Goal: Transaction & Acquisition: Obtain resource

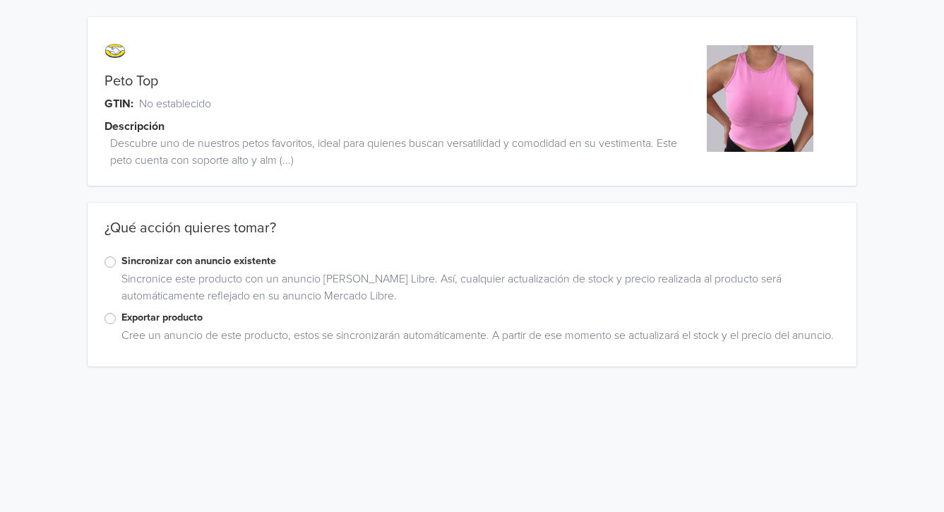
click at [160, 319] on label "Exportar producto" at bounding box center [480, 318] width 718 height 16
click at [0, 0] on input "Exportar producto" at bounding box center [0, 0] width 0 height 0
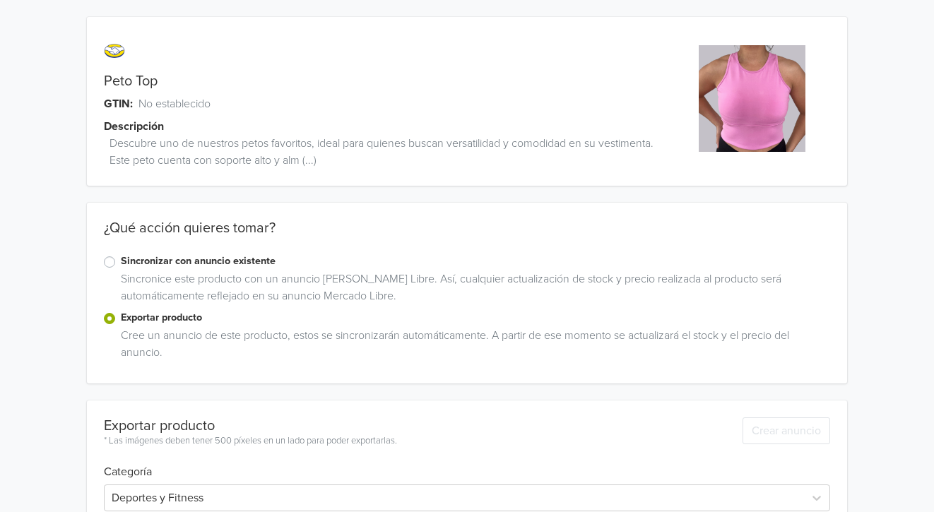
click at [182, 78] on div "Peto Top" at bounding box center [372, 81] width 570 height 17
copy link "Peto Top"
click at [254, 288] on div "Sincronice este producto con un anuncio [PERSON_NAME] Libre. Así, cualquier act…" at bounding box center [473, 291] width 716 height 40
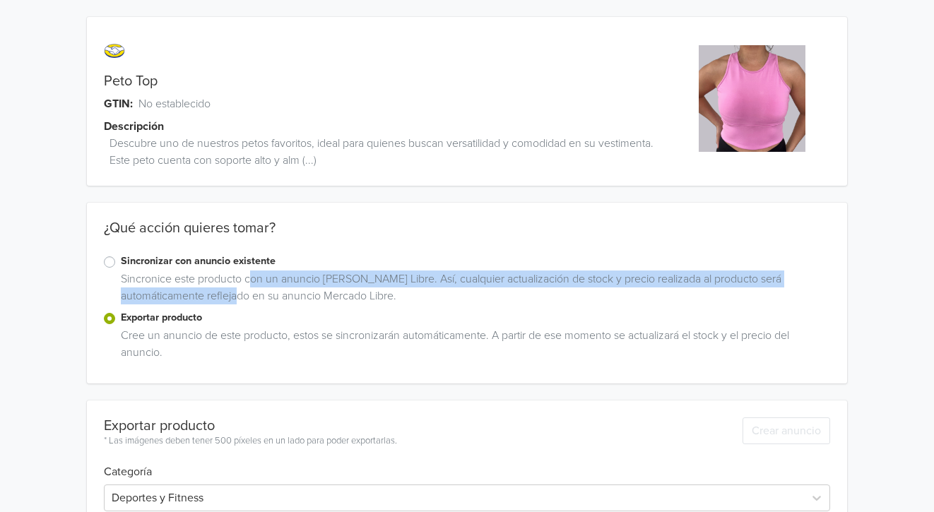
scroll to position [564, 0]
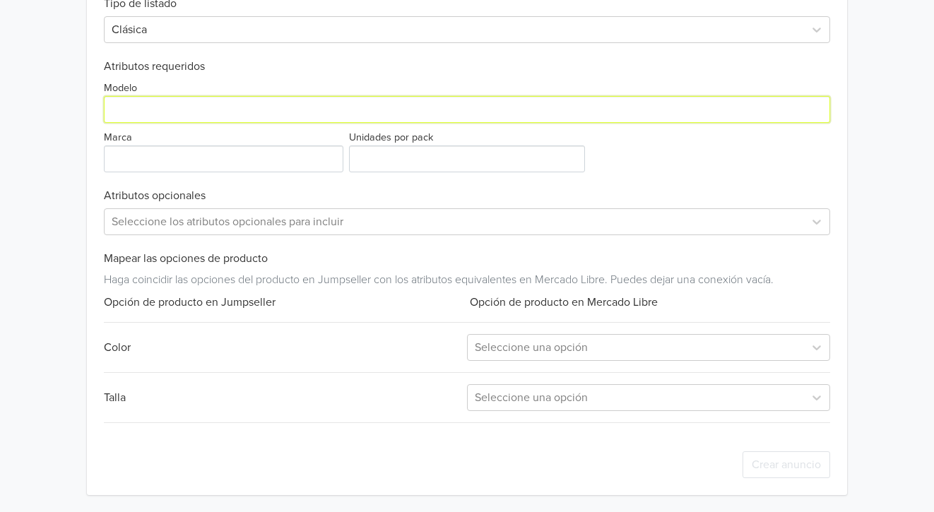
click at [203, 109] on input "Modelo" at bounding box center [467, 109] width 727 height 27
paste input "Peto Top"
type input "Peto Top"
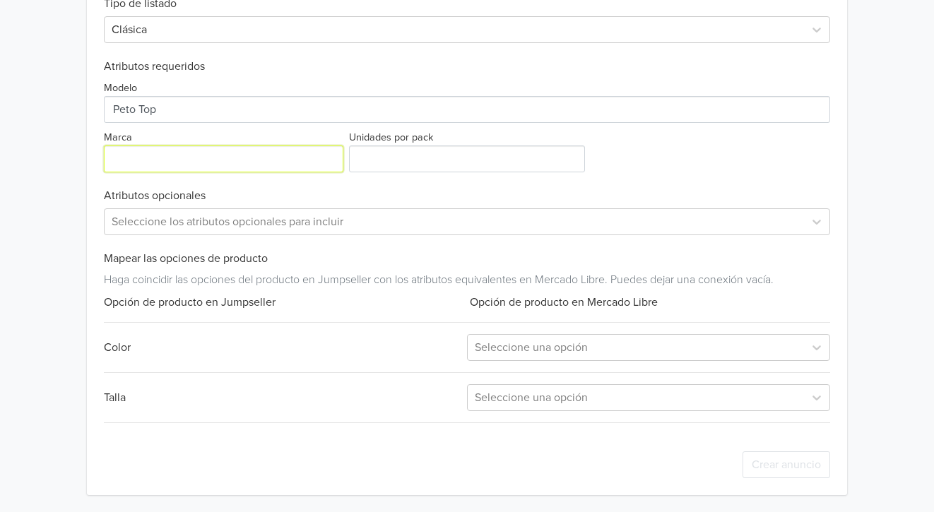
click at [169, 161] on input "Marca" at bounding box center [223, 159] width 239 height 27
type input "Genérica"
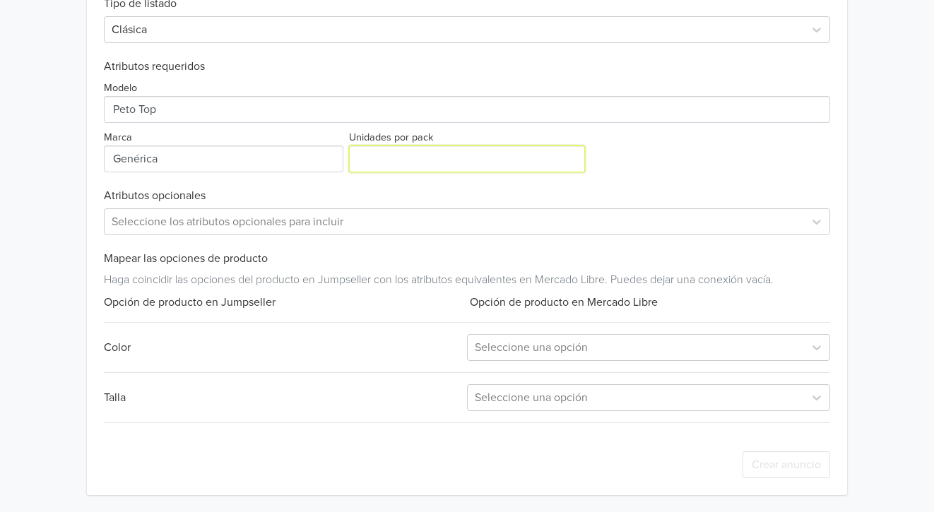
click at [389, 150] on input "Unidades por pack" at bounding box center [467, 159] width 237 height 27
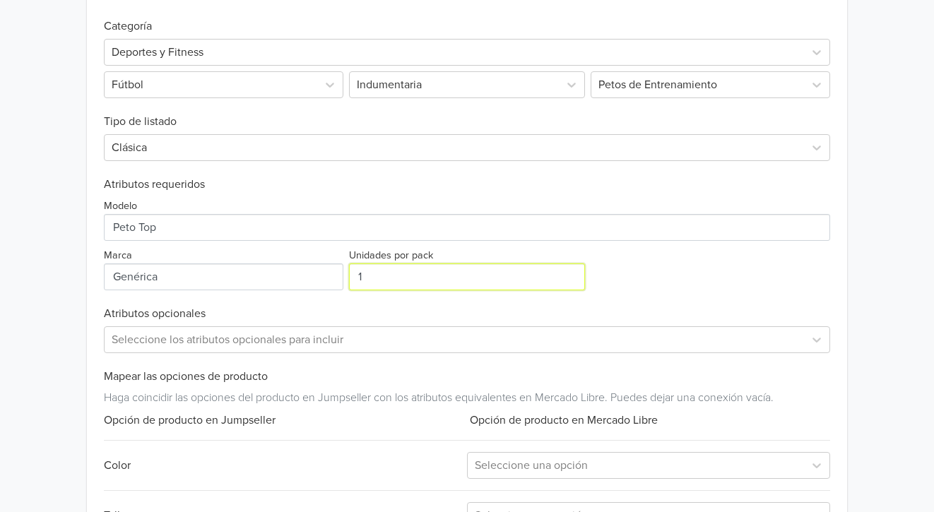
scroll to position [422, 0]
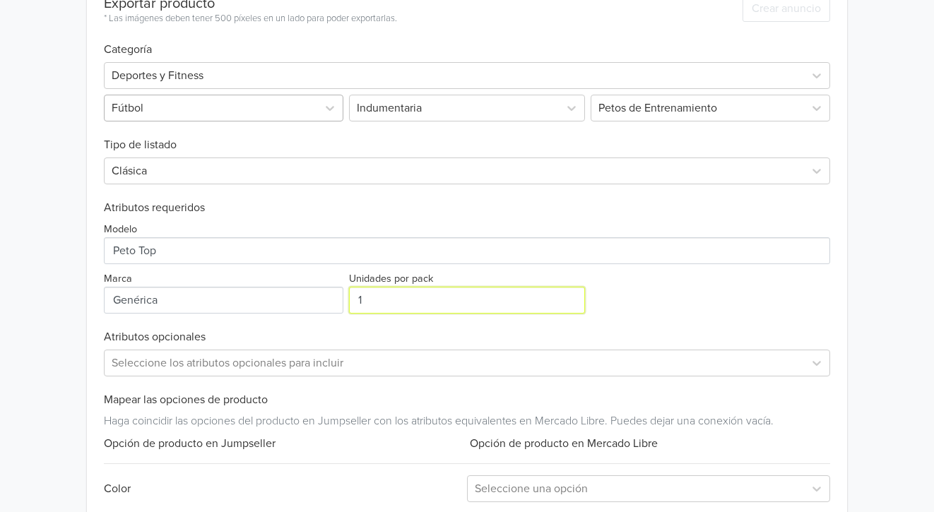
type input "1"
click at [286, 103] on div at bounding box center [211, 108] width 198 height 20
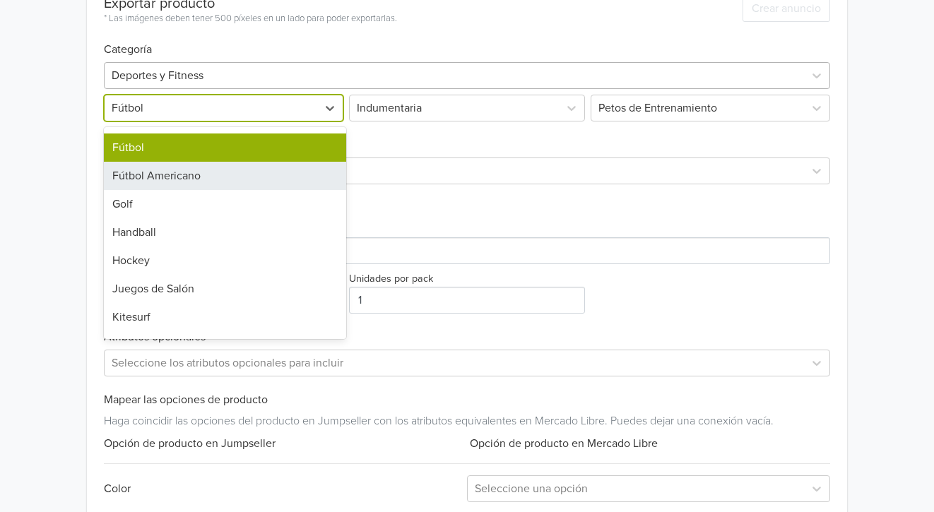
scroll to position [283, 0]
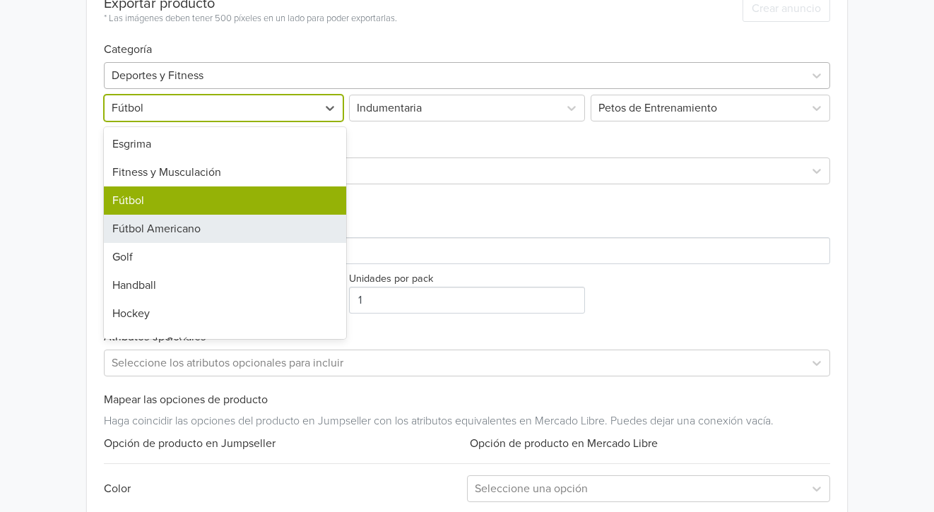
click at [208, 66] on div at bounding box center [455, 76] width 686 height 20
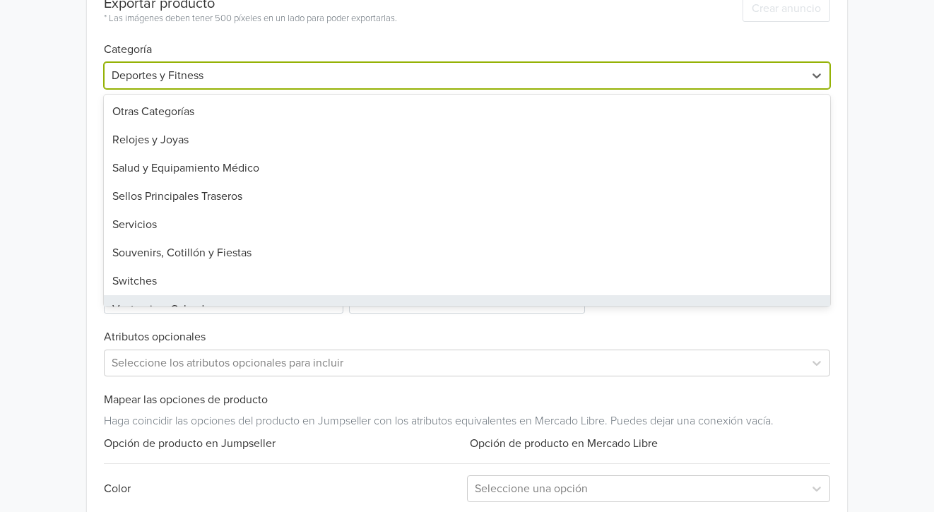
scroll to position [1009, 0]
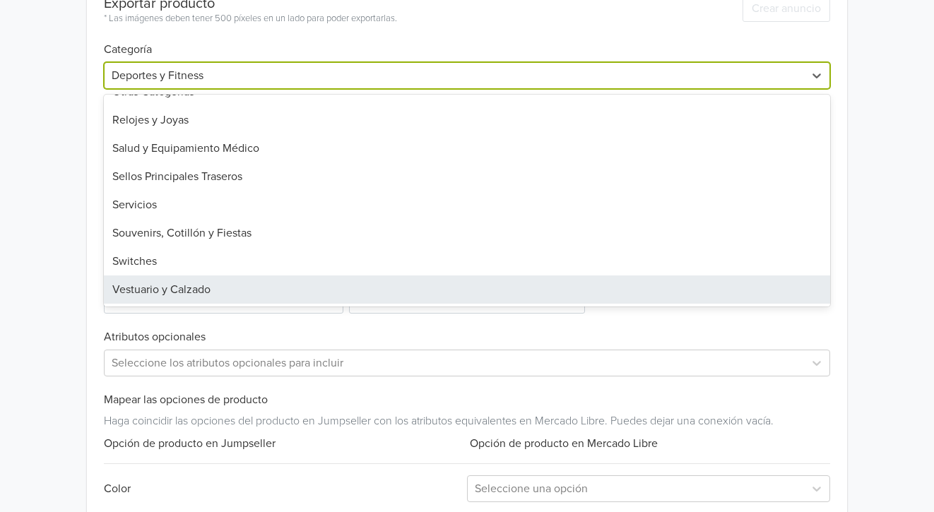
click at [162, 297] on div "Vestuario y Calzado" at bounding box center [467, 289] width 727 height 28
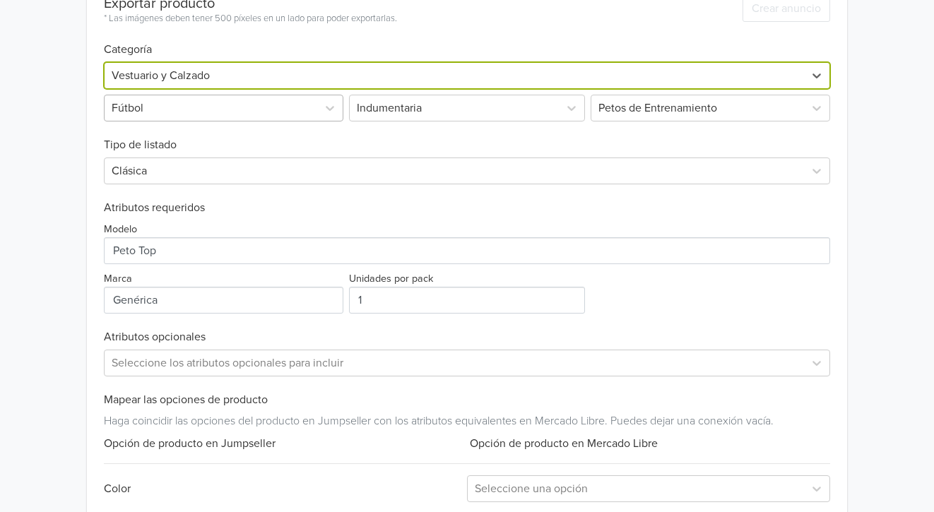
scroll to position [132, 0]
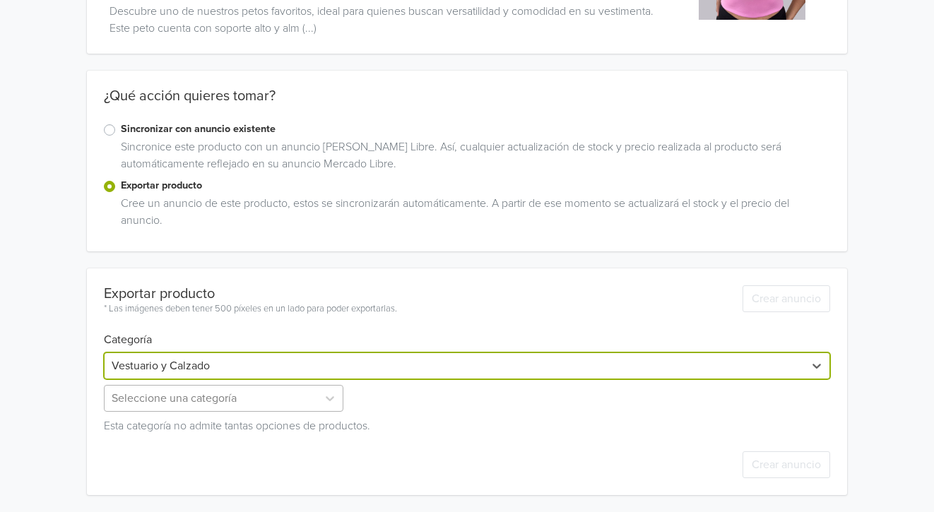
click at [257, 398] on div "Seleccione una categoría" at bounding box center [225, 398] width 242 height 27
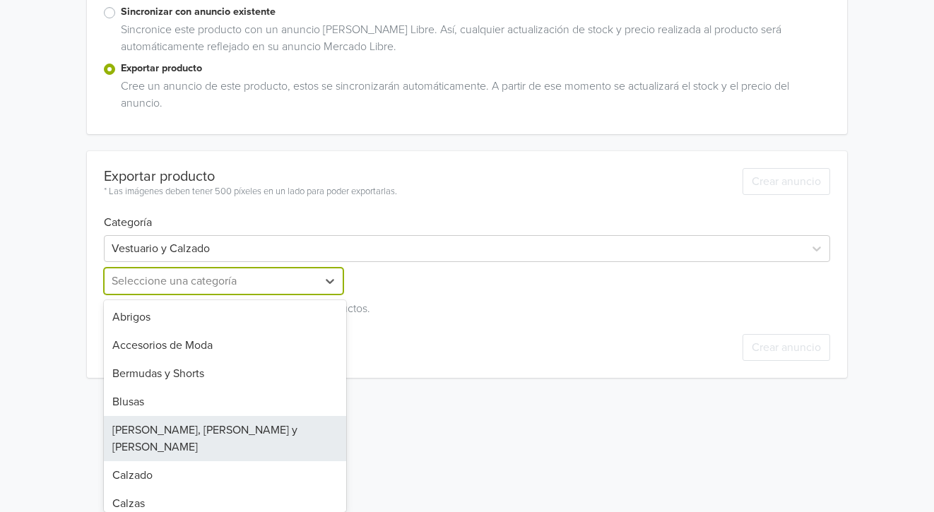
scroll to position [415, 0]
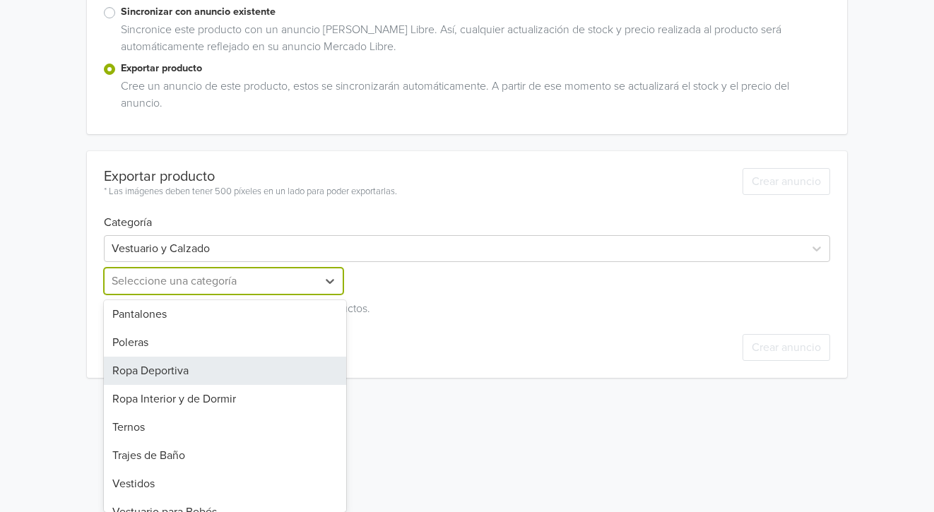
click at [189, 357] on div "Ropa Deportiva" at bounding box center [225, 371] width 242 height 28
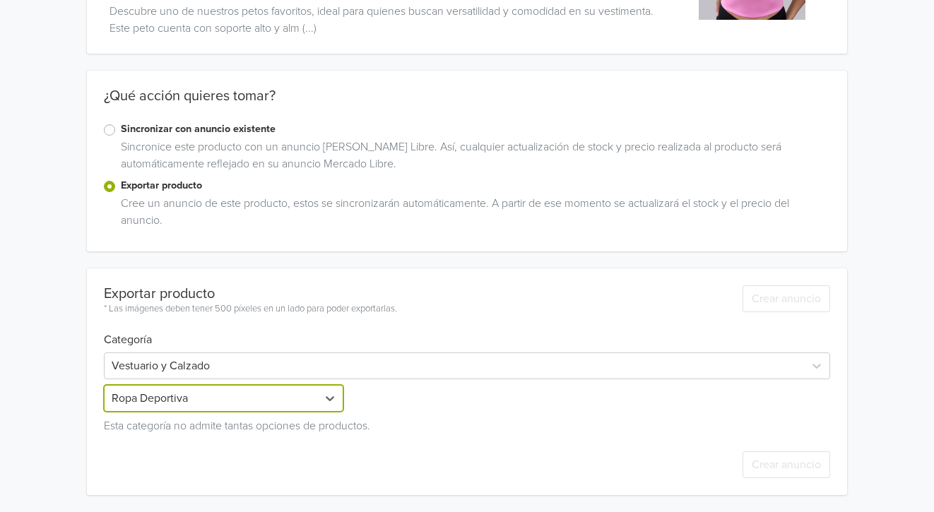
scroll to position [132, 0]
click at [418, 396] on div "Seleccione una categoría" at bounding box center [467, 398] width 242 height 27
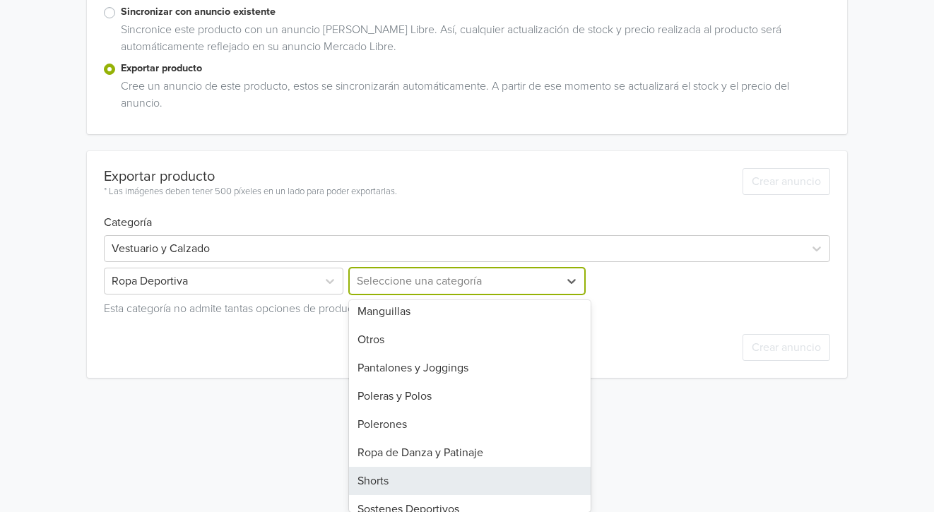
scroll to position [302, 0]
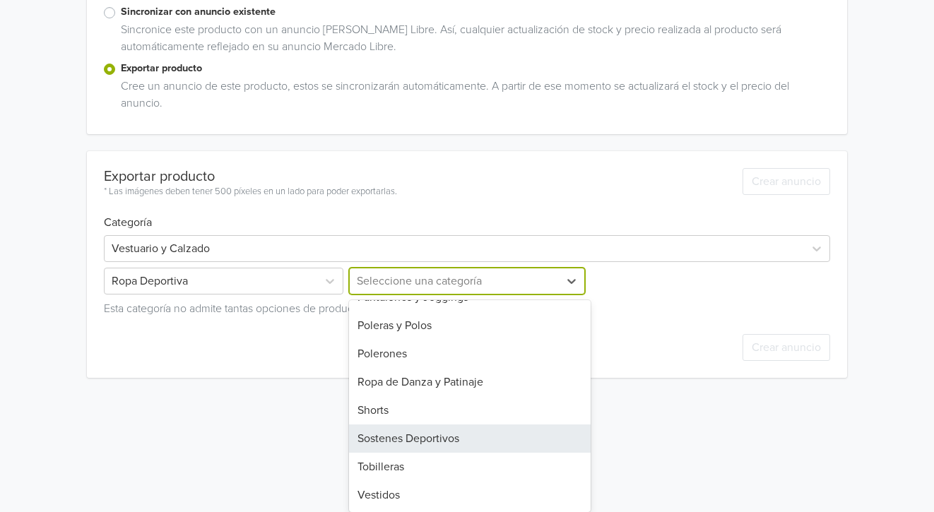
click at [415, 439] on div "Sostenes Deportivos" at bounding box center [470, 439] width 242 height 28
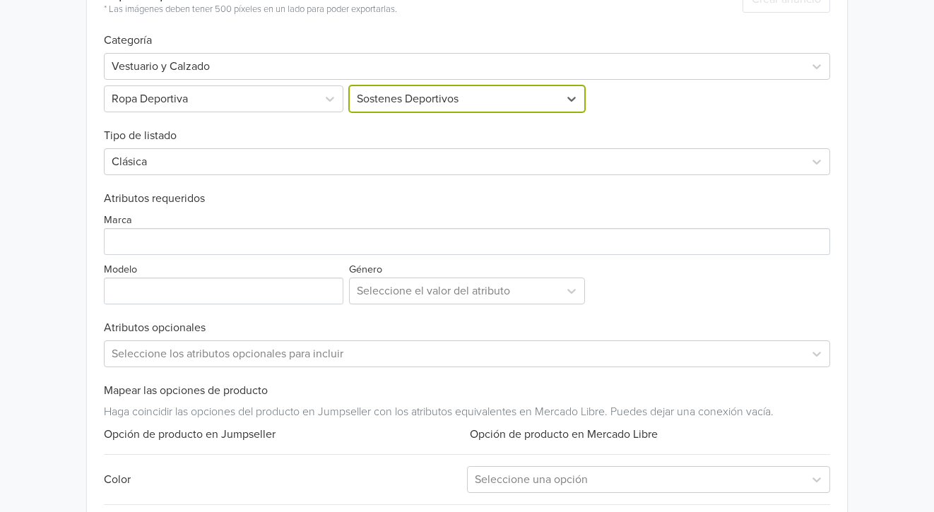
scroll to position [564, 0]
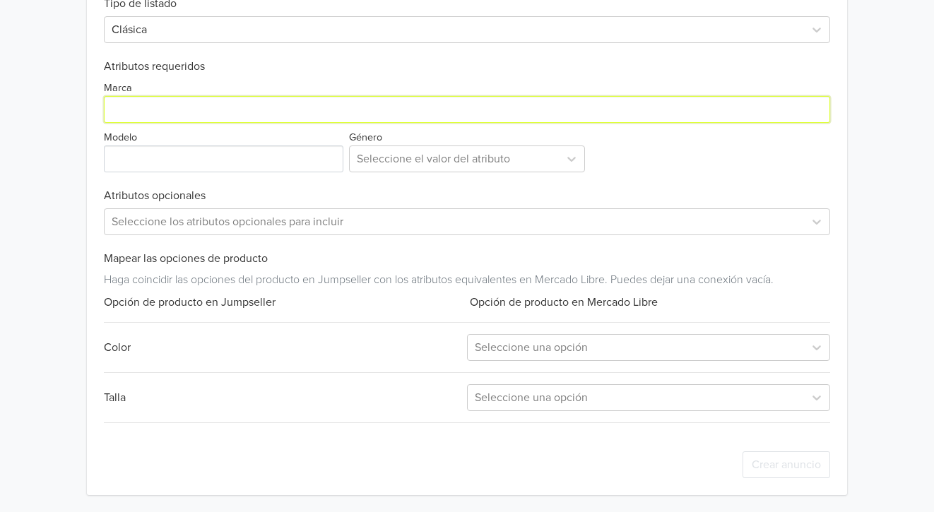
click at [186, 109] on input "Marca" at bounding box center [467, 109] width 727 height 27
type input "Genérica"
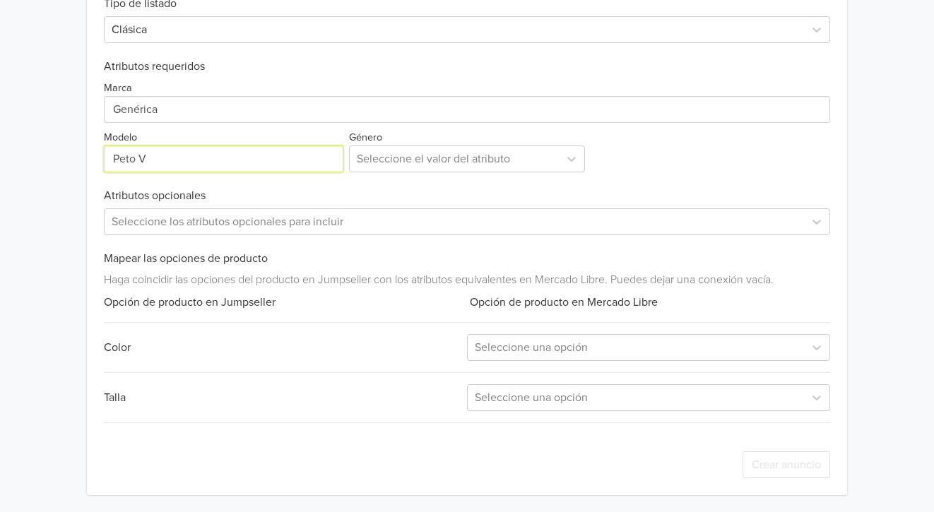
click at [181, 155] on input "Modelo" at bounding box center [223, 159] width 239 height 27
paste input "Peto Top"
type input "Peto Top"
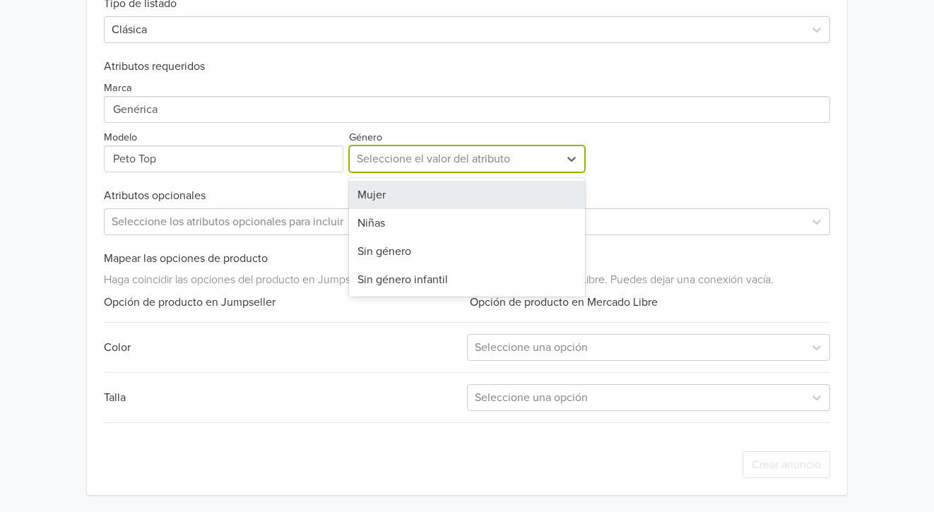
click at [483, 158] on div at bounding box center [455, 159] width 196 height 20
click at [410, 201] on div "Mujer" at bounding box center [467, 195] width 237 height 28
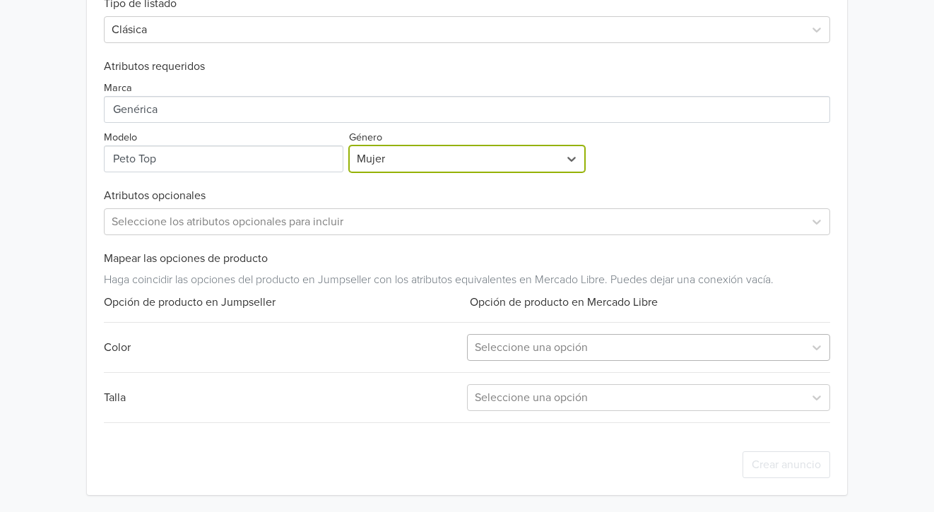
click at [603, 348] on div at bounding box center [636, 348] width 322 height 20
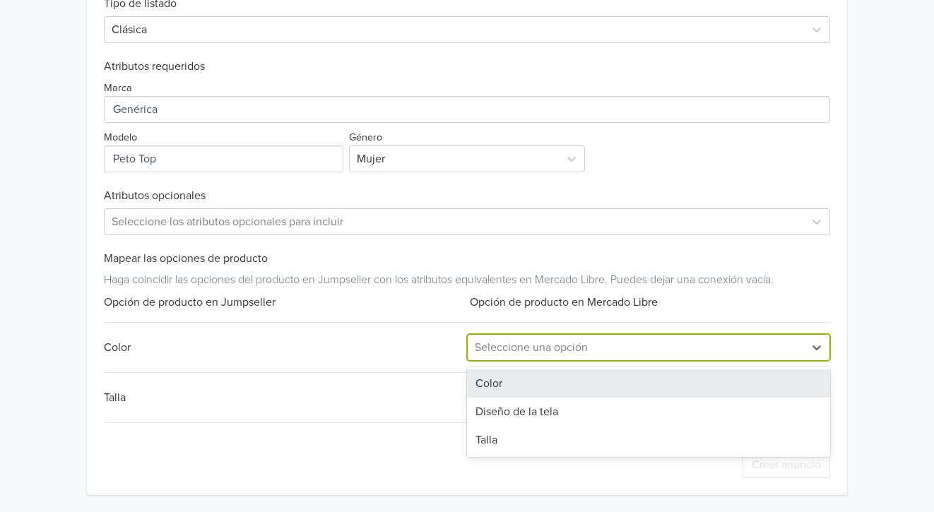
click at [524, 381] on div "Color" at bounding box center [648, 383] width 363 height 28
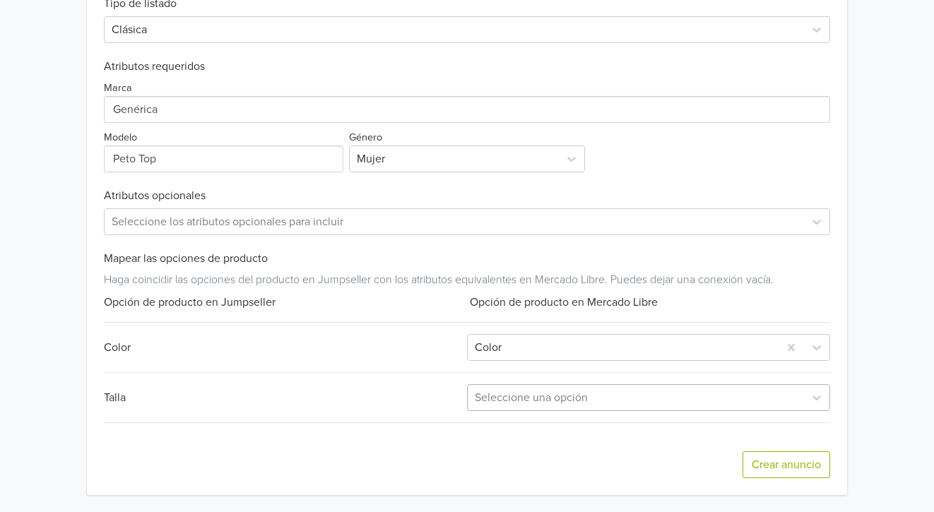
click at [564, 396] on div at bounding box center [636, 398] width 322 height 20
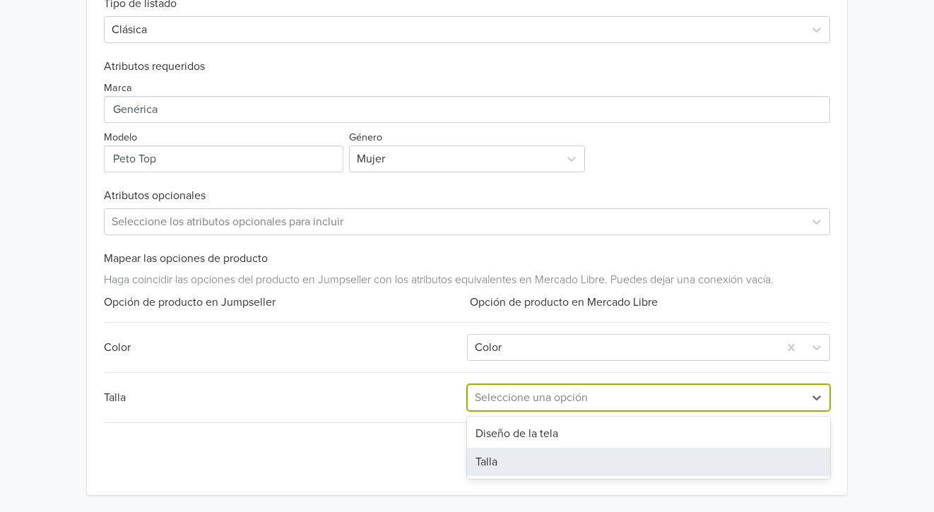
click at [491, 476] on div "Talla" at bounding box center [648, 462] width 363 height 28
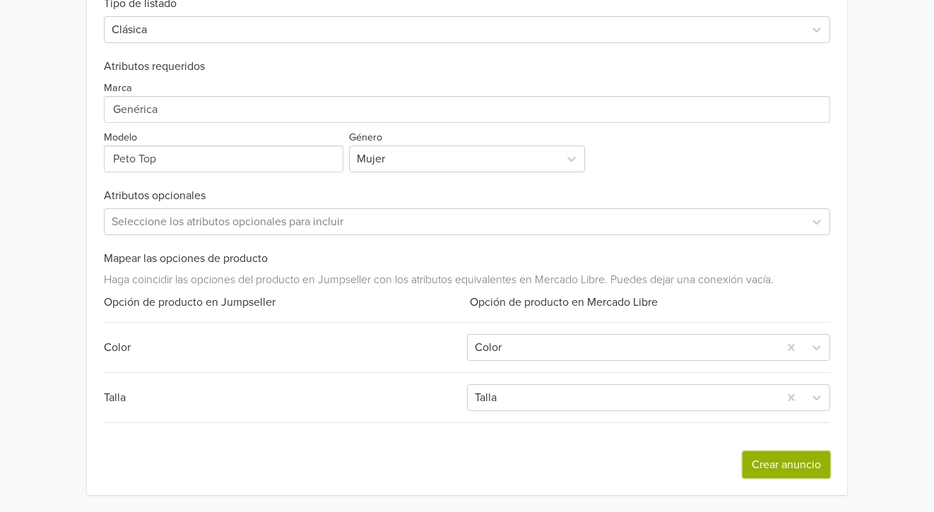
click at [808, 465] on button "Crear anuncio" at bounding box center [786, 464] width 88 height 27
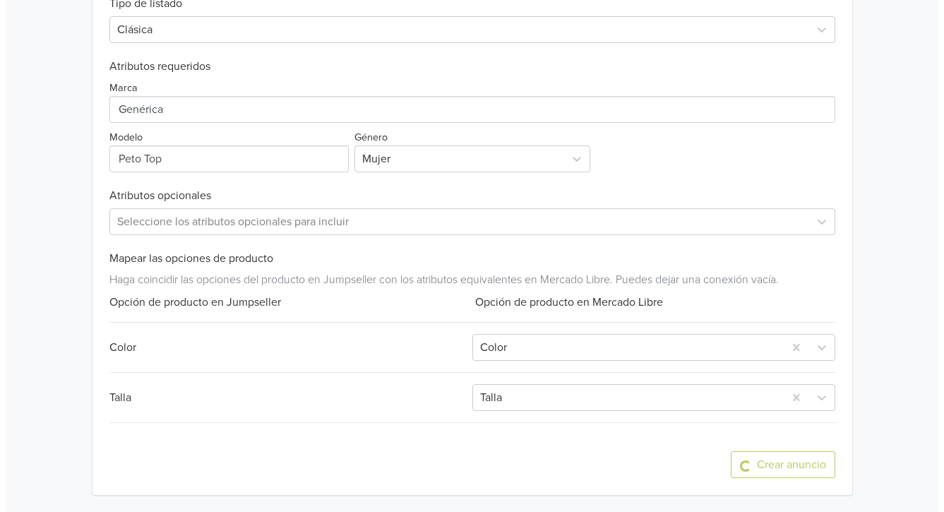
scroll to position [0, 0]
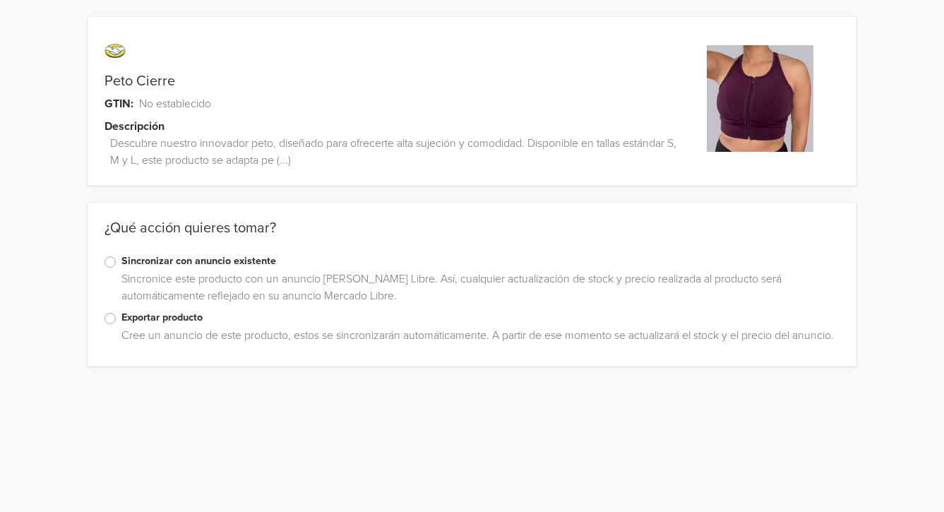
click at [154, 317] on label "Exportar producto" at bounding box center [480, 318] width 718 height 16
click at [0, 0] on input "Exportar producto" at bounding box center [0, 0] width 0 height 0
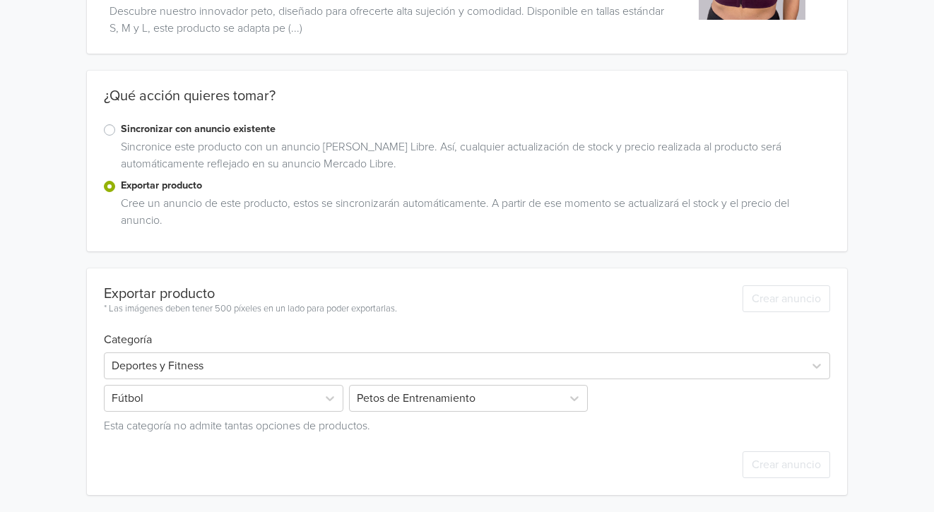
scroll to position [132, 0]
click at [206, 358] on div "Exportar producto * Las imágenes deben tener 500 píxeles en un lado para poder …" at bounding box center [467, 381] width 727 height 227
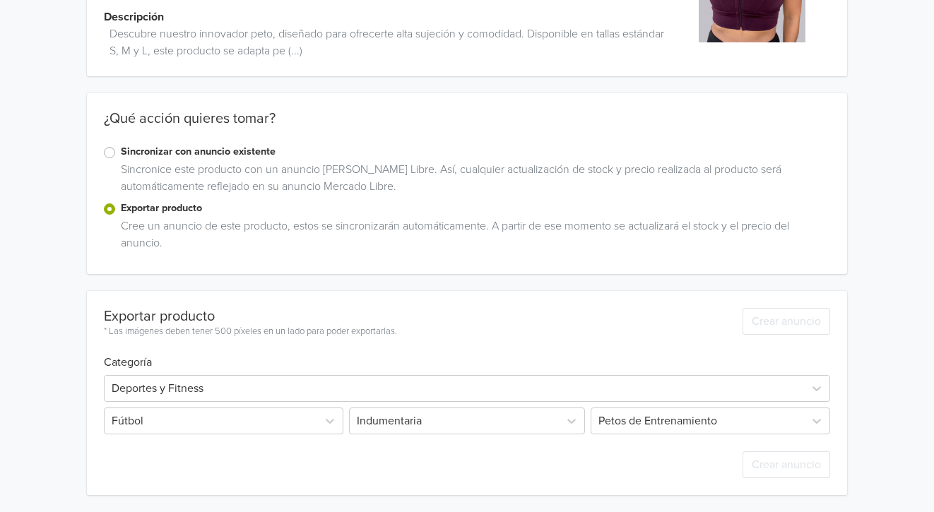
click at [201, 366] on h6 "Categoría" at bounding box center [467, 354] width 727 height 30
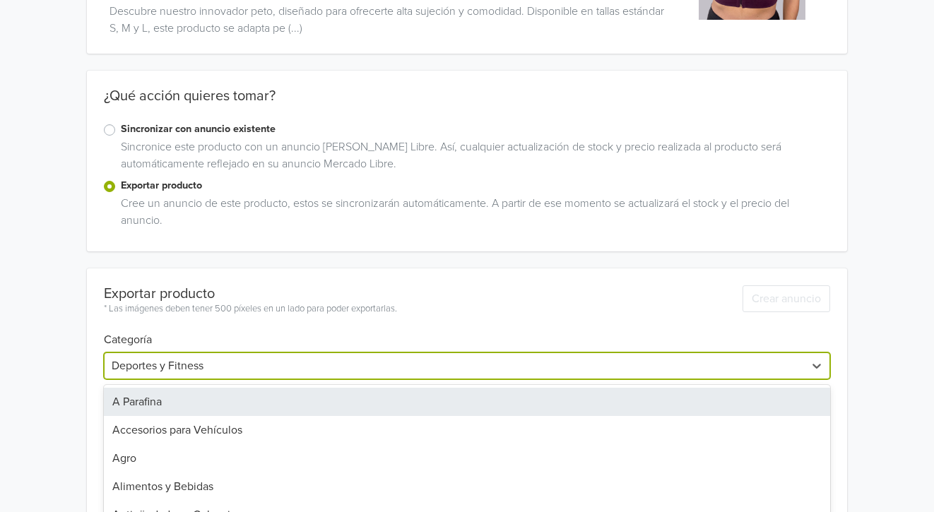
click at [208, 369] on div "43 results available. Use Up and Down to choose options, press Enter to select …" at bounding box center [467, 365] width 727 height 27
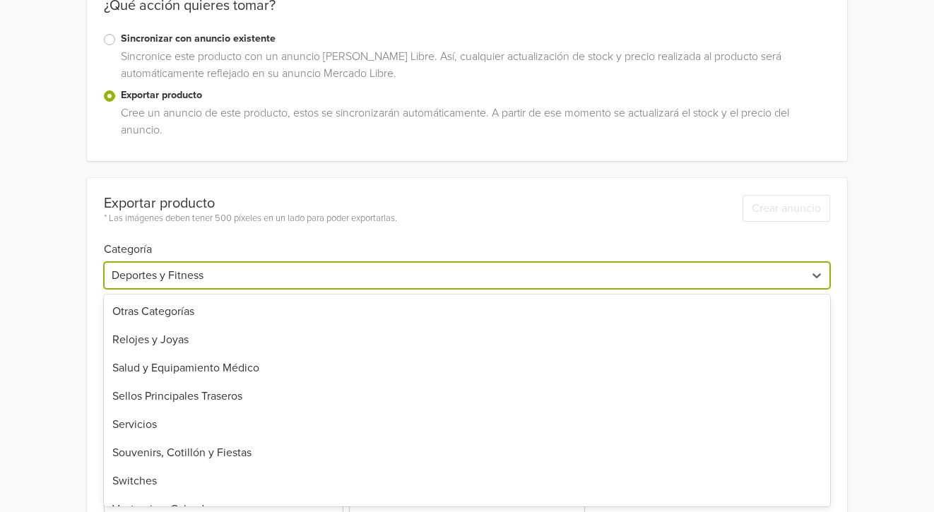
scroll to position [1009, 0]
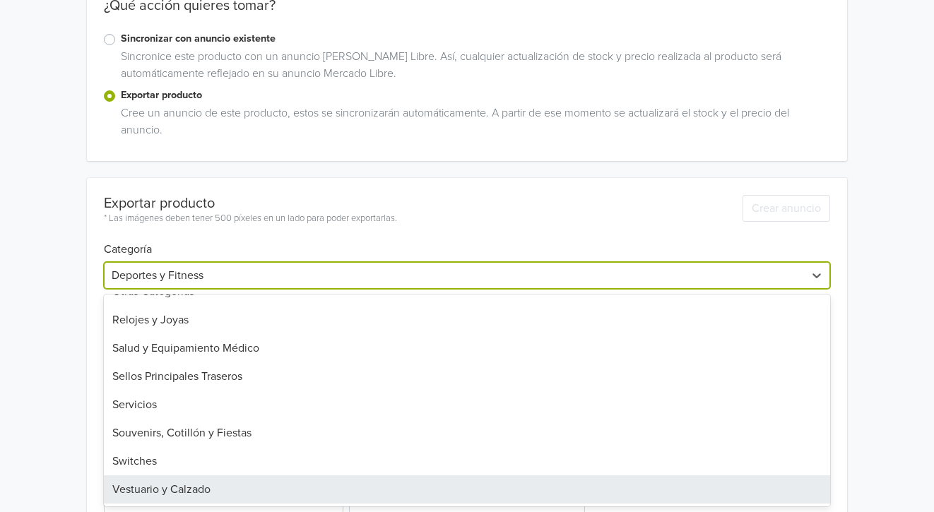
click at [179, 495] on div "Vestuario y Calzado" at bounding box center [467, 489] width 727 height 28
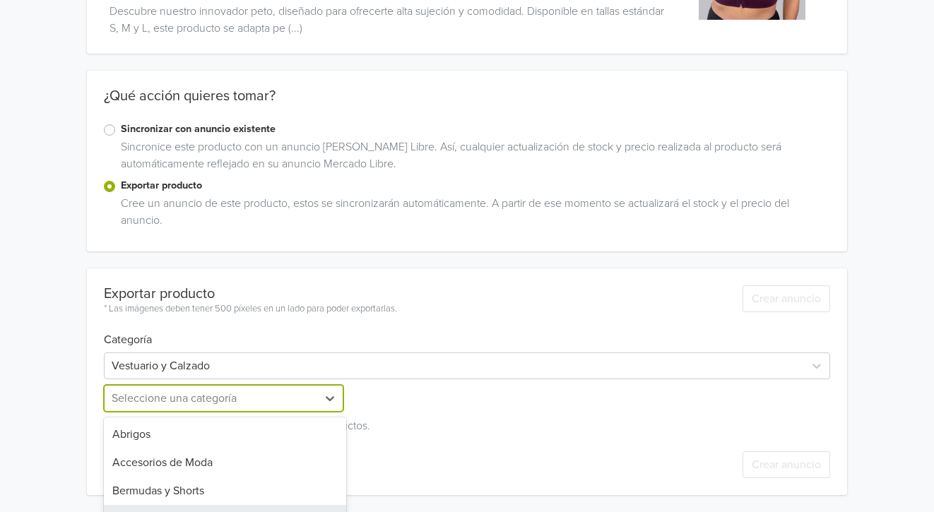
scroll to position [249, 0]
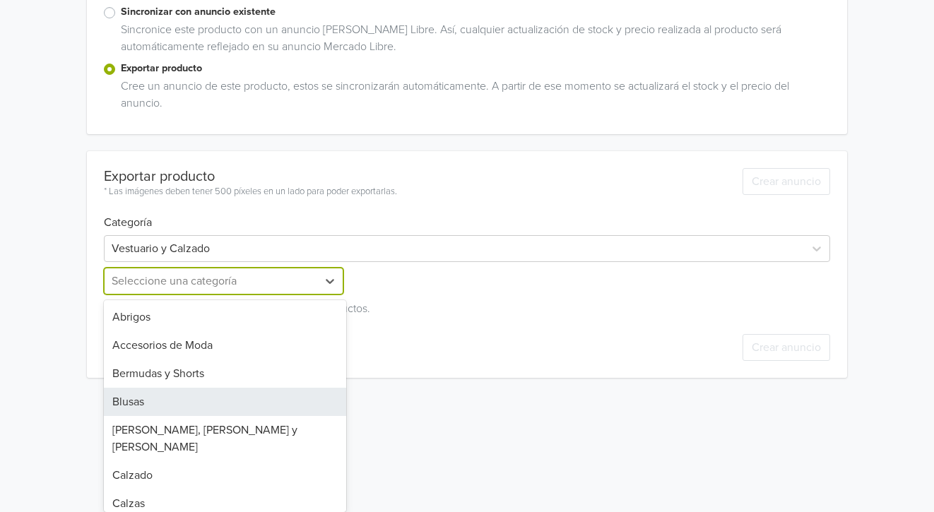
click at [170, 295] on div "22 results available. Use Up and Down to choose options, press Enter to select …" at bounding box center [225, 281] width 242 height 27
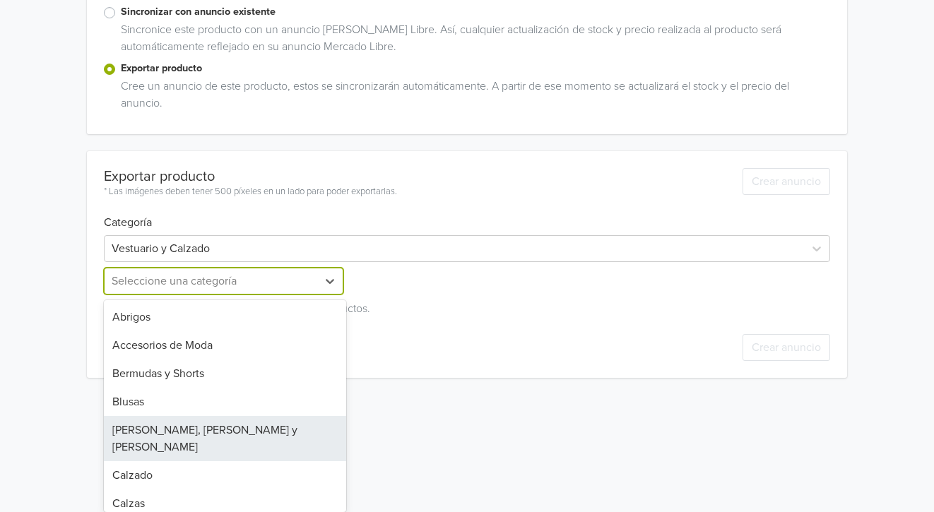
scroll to position [415, 0]
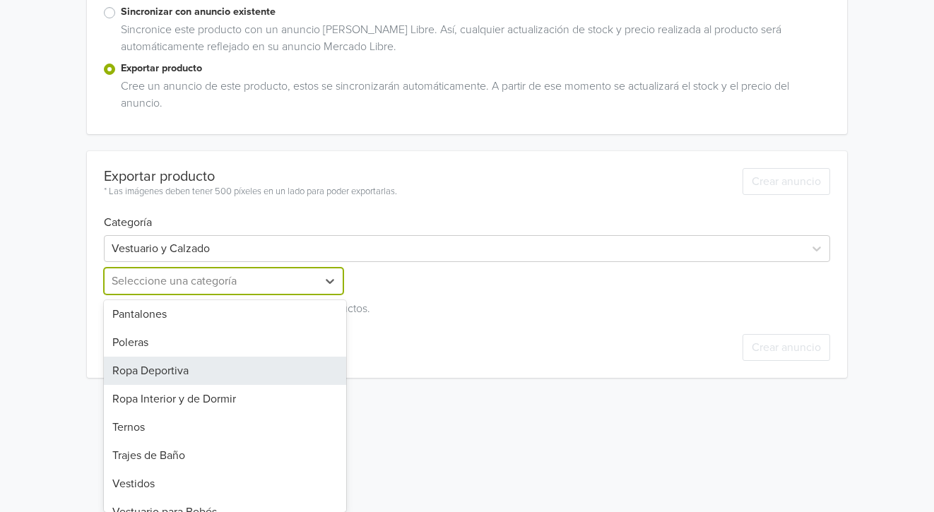
click at [218, 365] on div "Ropa Deportiva" at bounding box center [225, 371] width 242 height 28
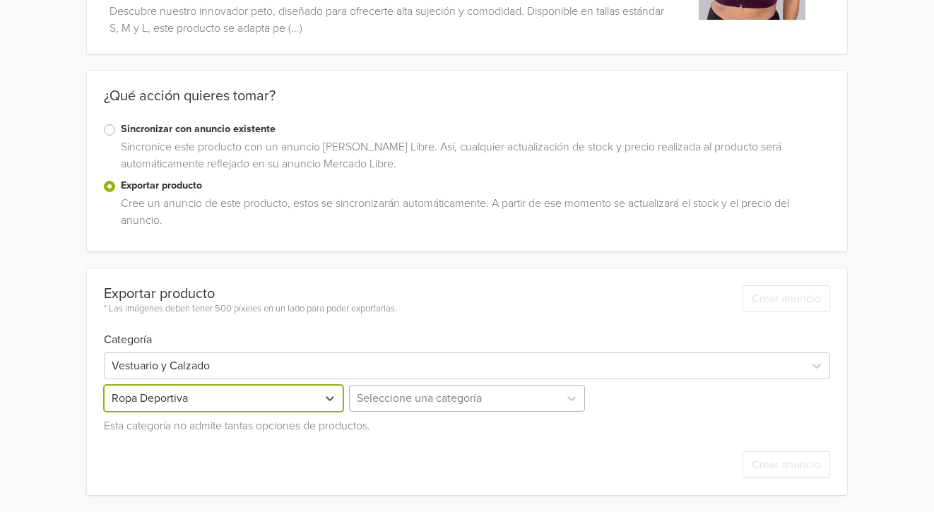
click at [402, 402] on div "Seleccione una categoría" at bounding box center [467, 398] width 242 height 27
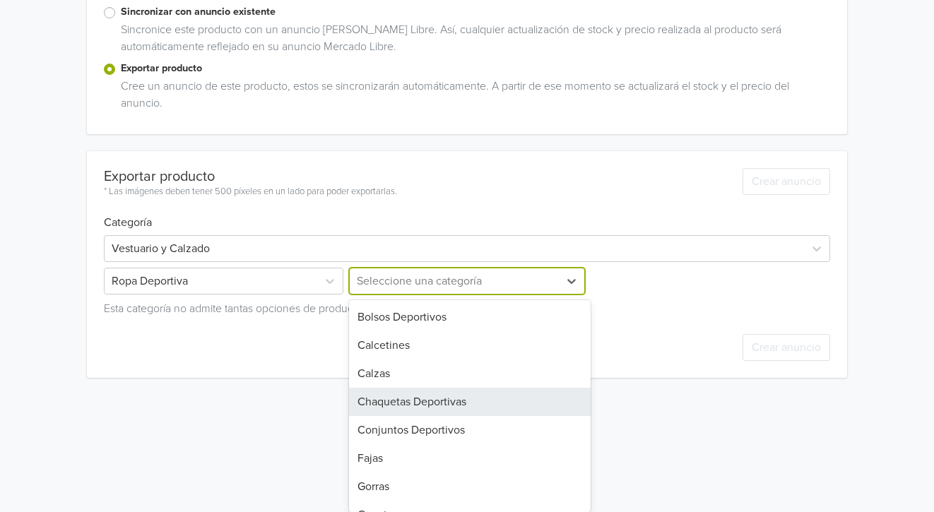
scroll to position [302, 0]
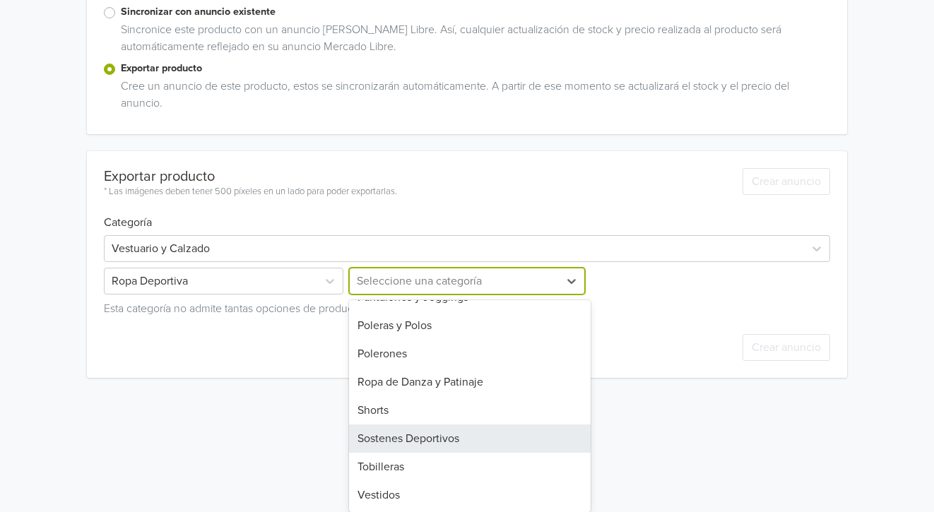
click at [421, 436] on div "Sostenes Deportivos" at bounding box center [470, 439] width 242 height 28
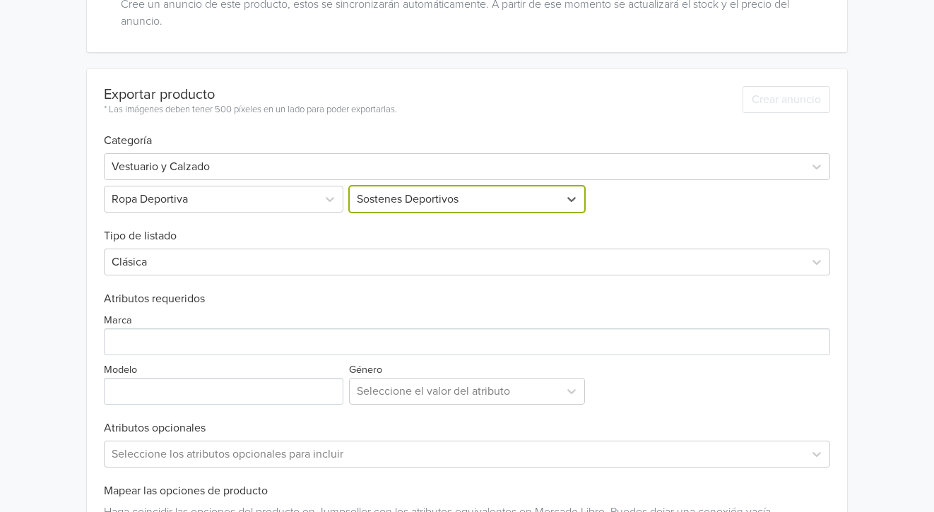
scroll to position [532, 0]
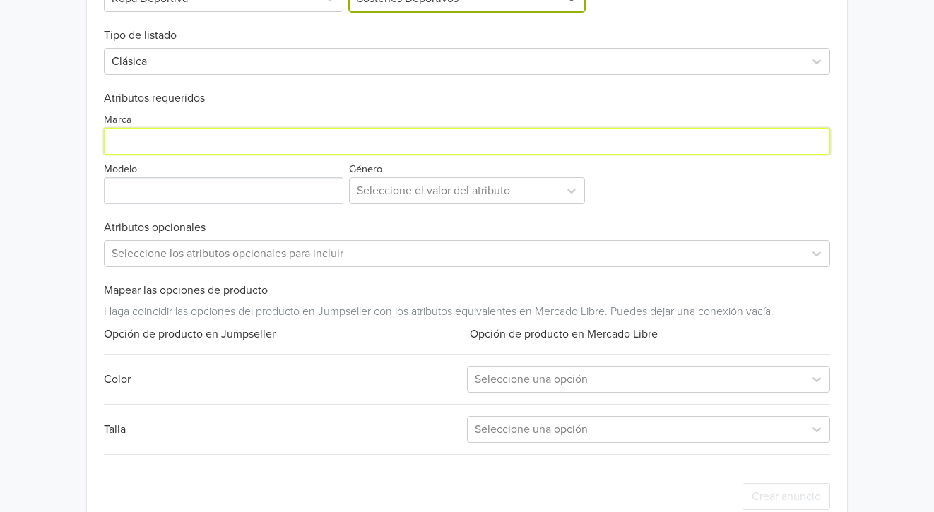
click at [192, 142] on input "Marca" at bounding box center [467, 141] width 727 height 27
paste input "Peto Cierre"
type input "Peto Cierre"
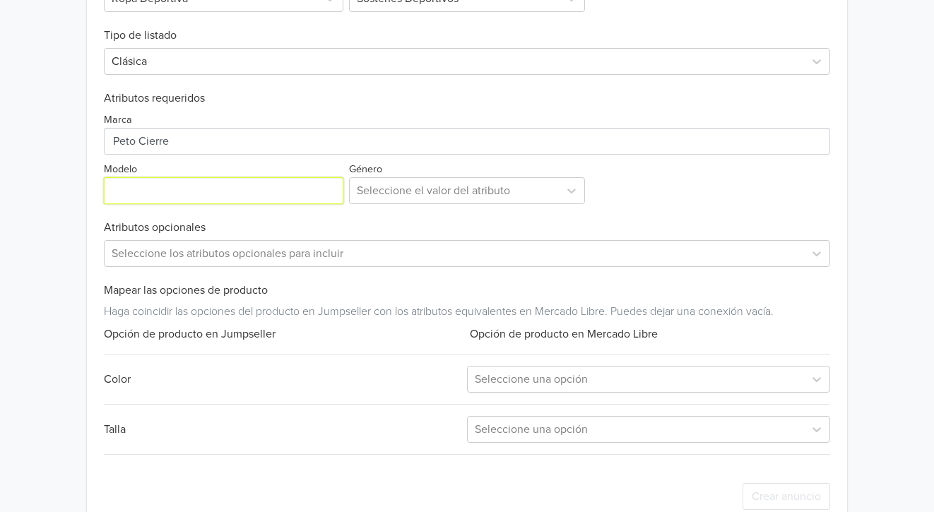
click at [143, 194] on input "Modelo" at bounding box center [223, 190] width 239 height 27
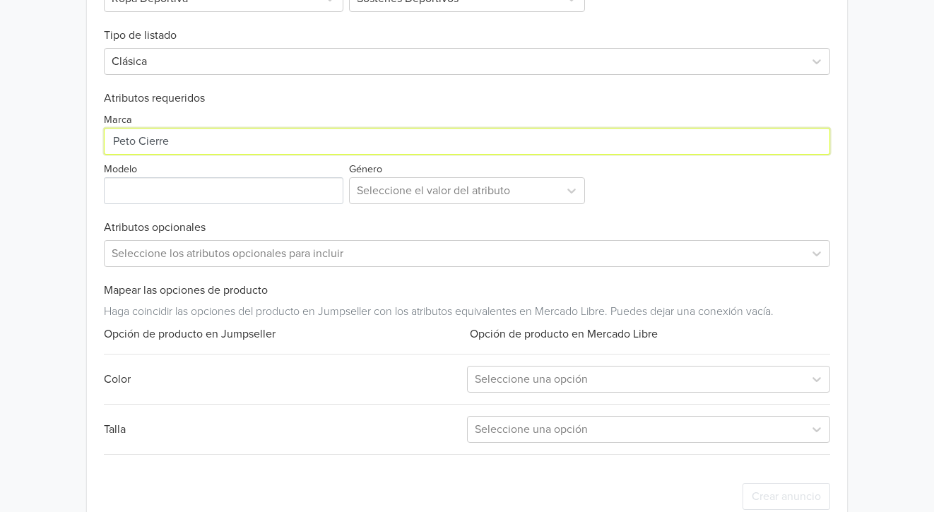
click at [174, 138] on input "Marca" at bounding box center [467, 141] width 727 height 27
click at [178, 150] on input "Marca" at bounding box center [467, 141] width 727 height 27
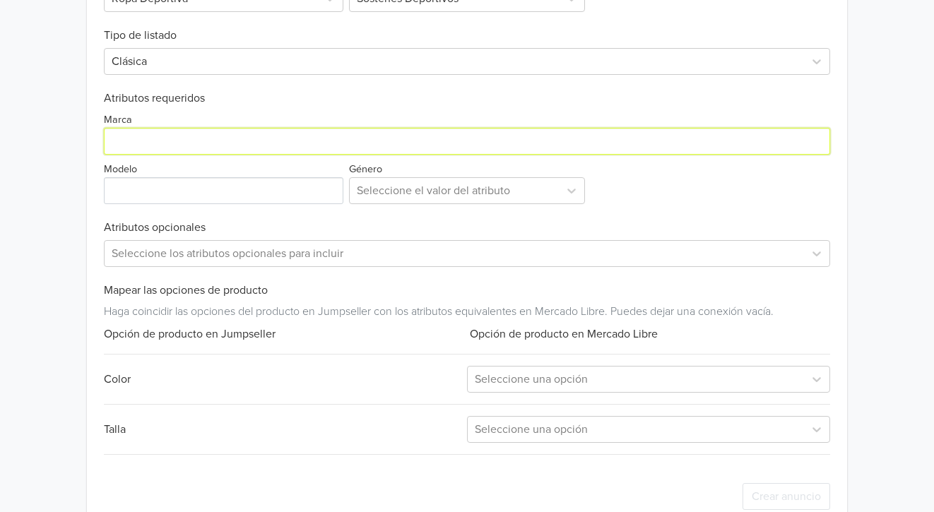
type input "Genérica"
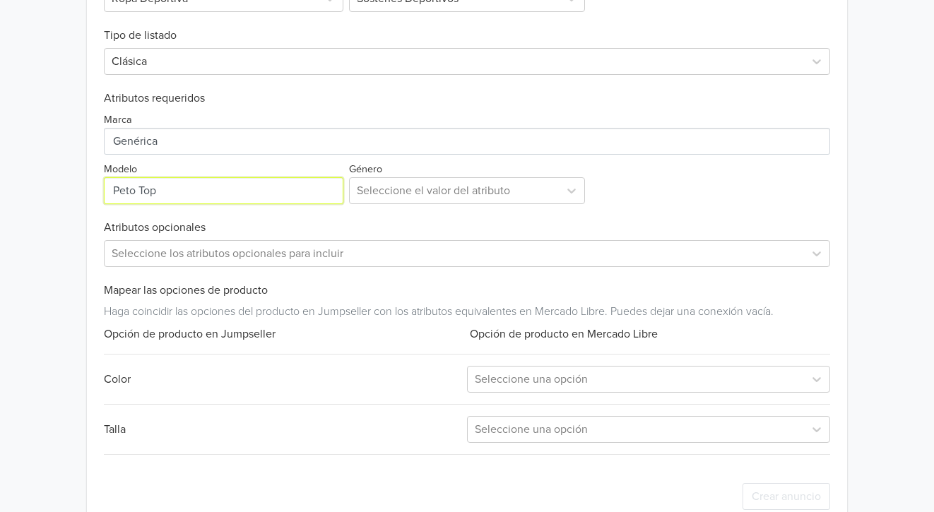
click at [191, 195] on input "Modelo" at bounding box center [223, 190] width 239 height 27
paste input "Peto Cierre"
type input "Peto Cierre"
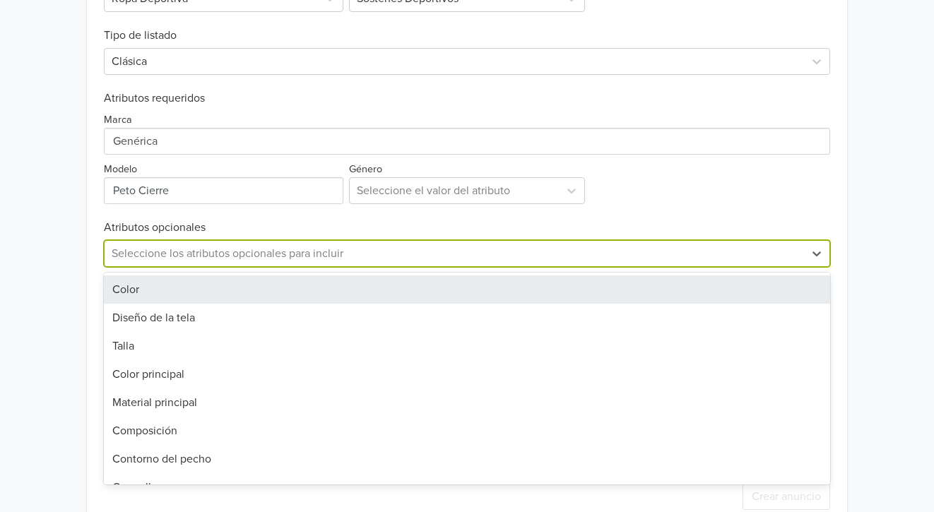
click at [196, 254] on div at bounding box center [455, 254] width 686 height 20
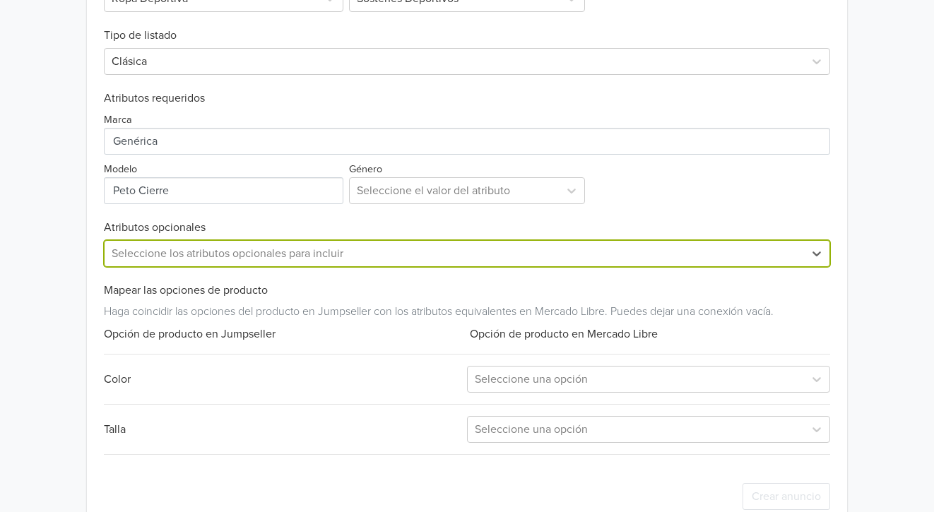
drag, startPoint x: 202, startPoint y: 251, endPoint x: 285, endPoint y: 222, distance: 88.5
click at [202, 252] on div at bounding box center [455, 254] width 686 height 20
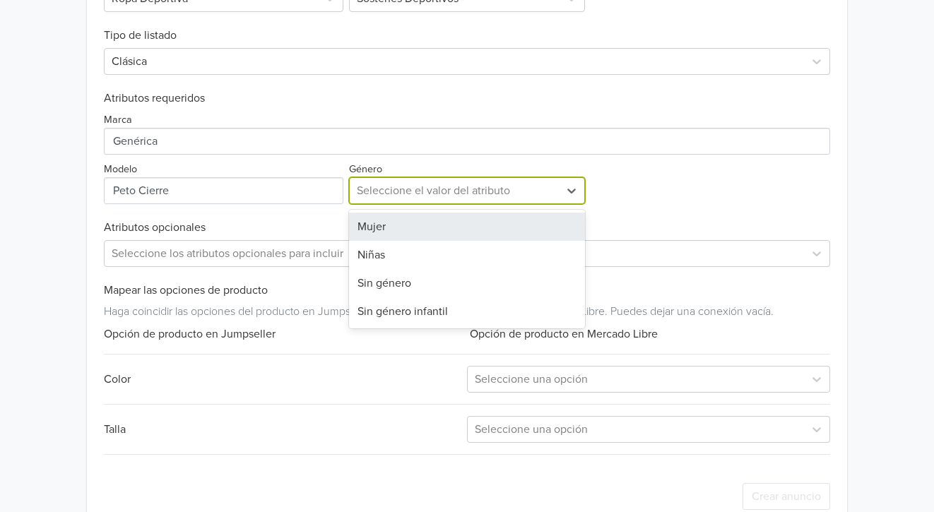
click at [427, 186] on div at bounding box center [455, 191] width 196 height 20
click at [410, 230] on div "Mujer" at bounding box center [467, 227] width 237 height 28
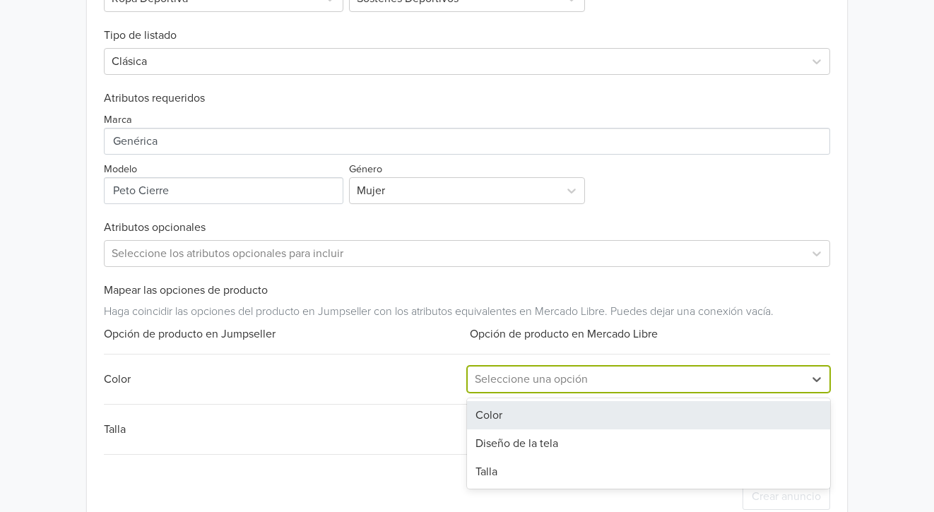
click at [542, 379] on div at bounding box center [636, 379] width 322 height 20
click at [509, 420] on div "Color" at bounding box center [648, 415] width 363 height 28
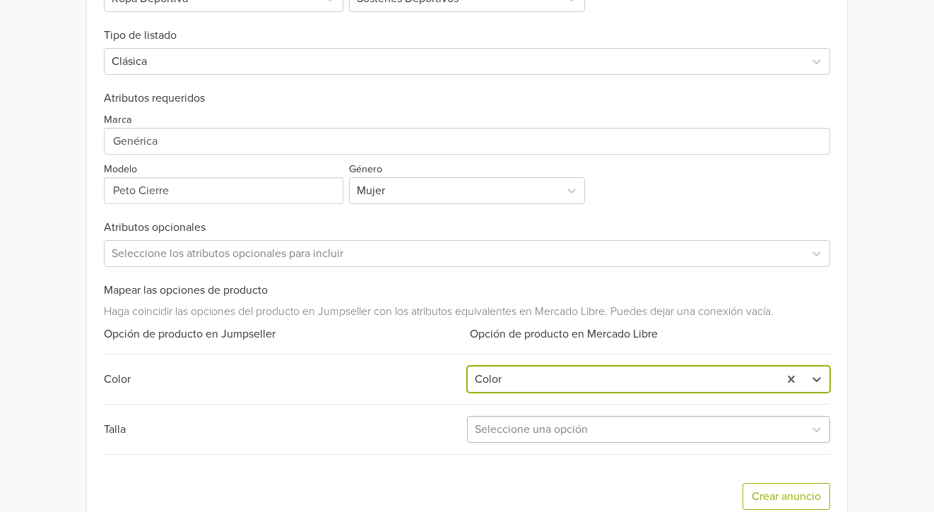
click at [517, 440] on div "Seleccione una opción" at bounding box center [636, 429] width 336 height 25
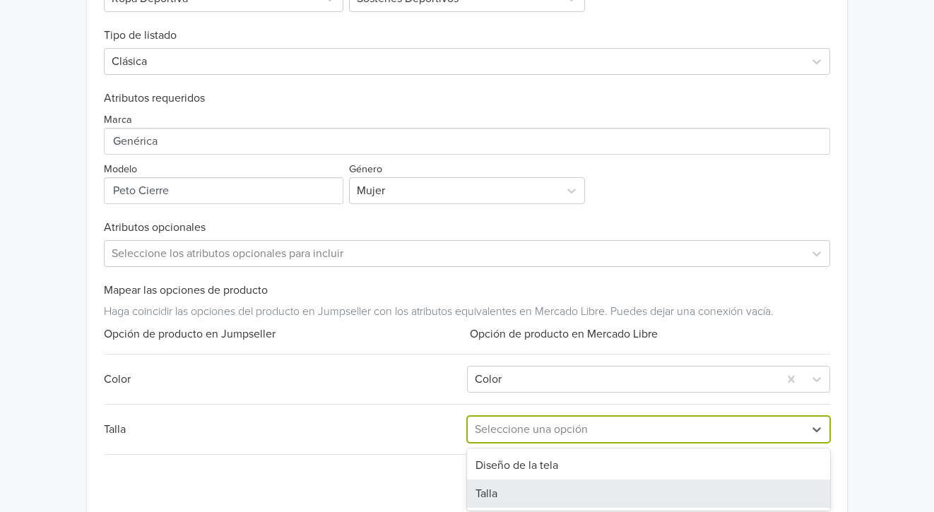
click at [504, 494] on div "Talla" at bounding box center [648, 494] width 363 height 28
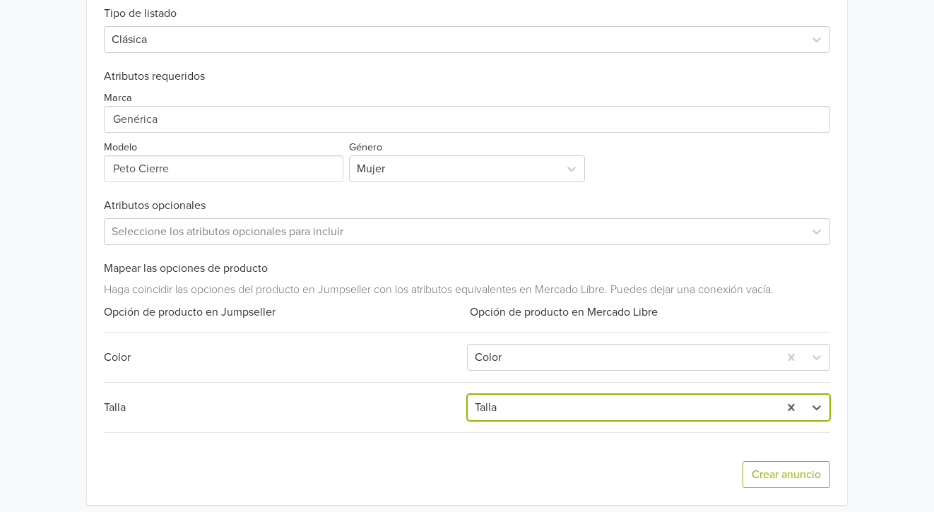
scroll to position [564, 0]
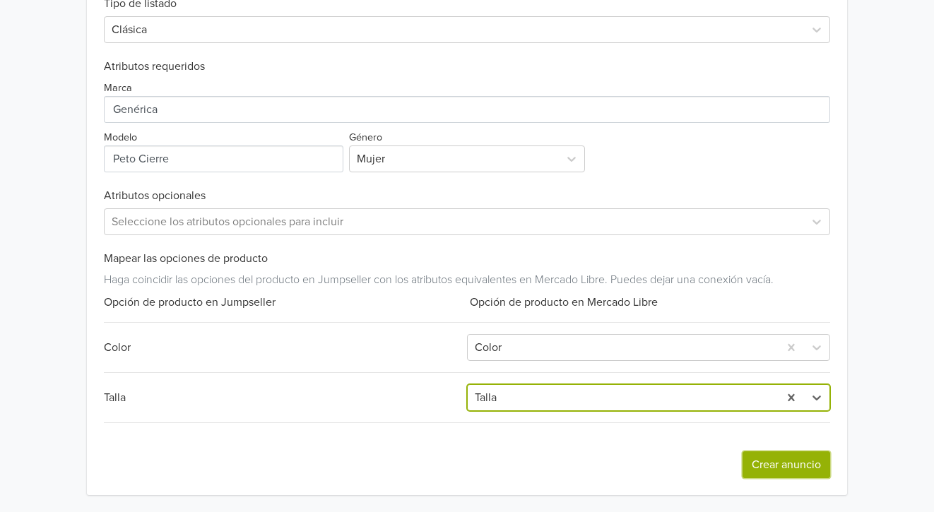
click at [768, 469] on button "Crear anuncio" at bounding box center [786, 464] width 88 height 27
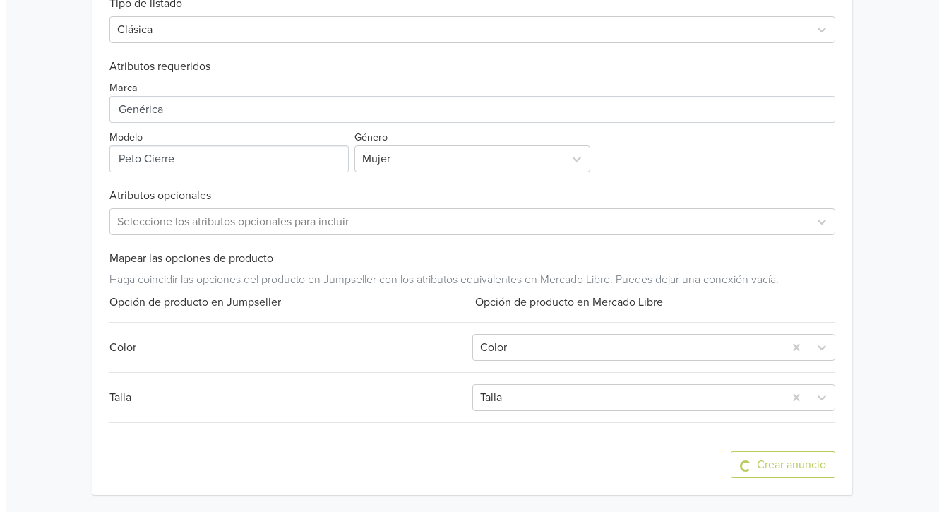
scroll to position [0, 0]
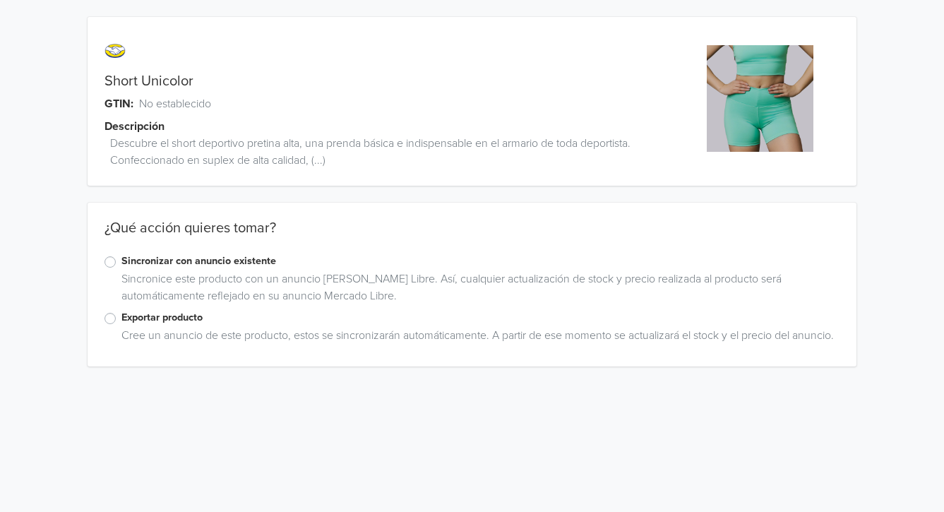
click at [125, 261] on label "Sincronizar con anuncio existente" at bounding box center [480, 262] width 718 height 16
click at [0, 0] on input "Sincronizar con anuncio existente" at bounding box center [0, 0] width 0 height 0
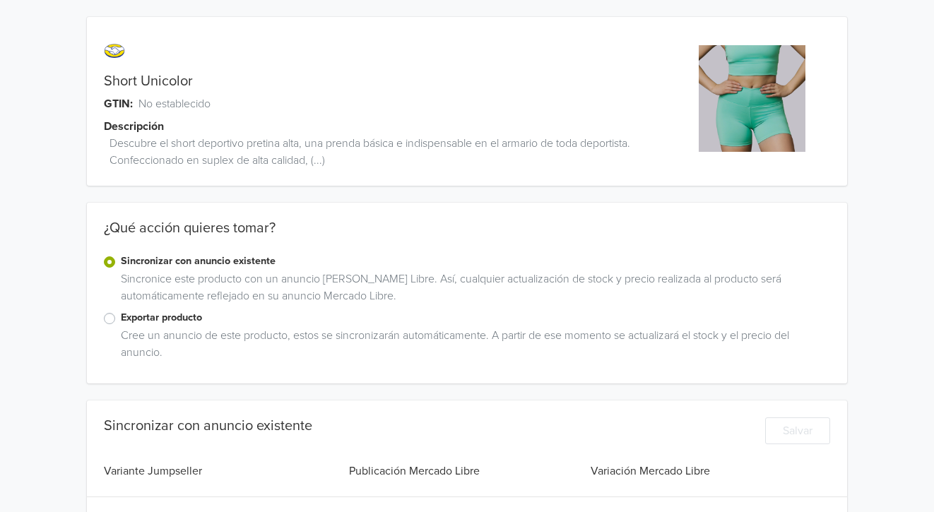
click at [125, 261] on label "Sincronizar con anuncio existente" at bounding box center [476, 262] width 710 height 16
click at [0, 0] on input "Sincronizar con anuncio existente" at bounding box center [0, 0] width 0 height 0
click at [141, 312] on label "Exportar producto" at bounding box center [476, 318] width 710 height 16
click at [0, 0] on input "Exportar producto" at bounding box center [0, 0] width 0 height 0
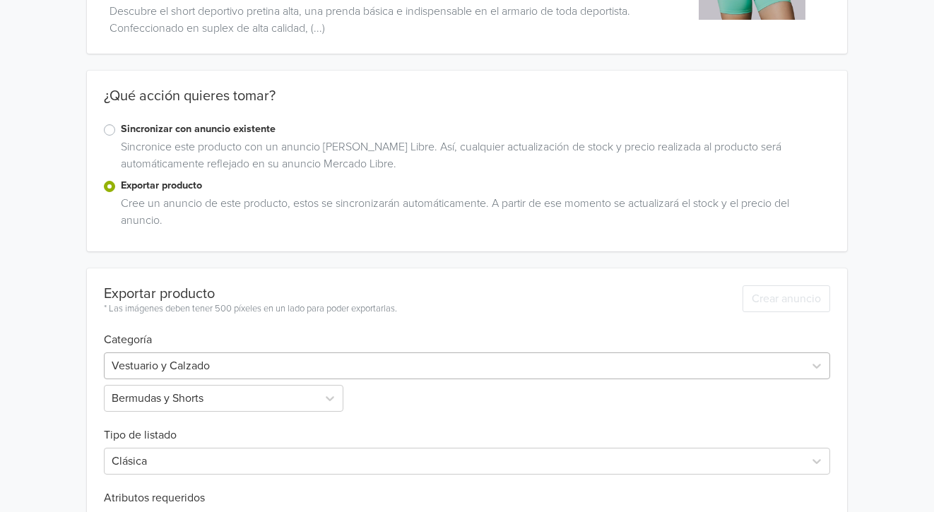
click at [228, 375] on div "Vestuario y Calzado" at bounding box center [467, 365] width 727 height 27
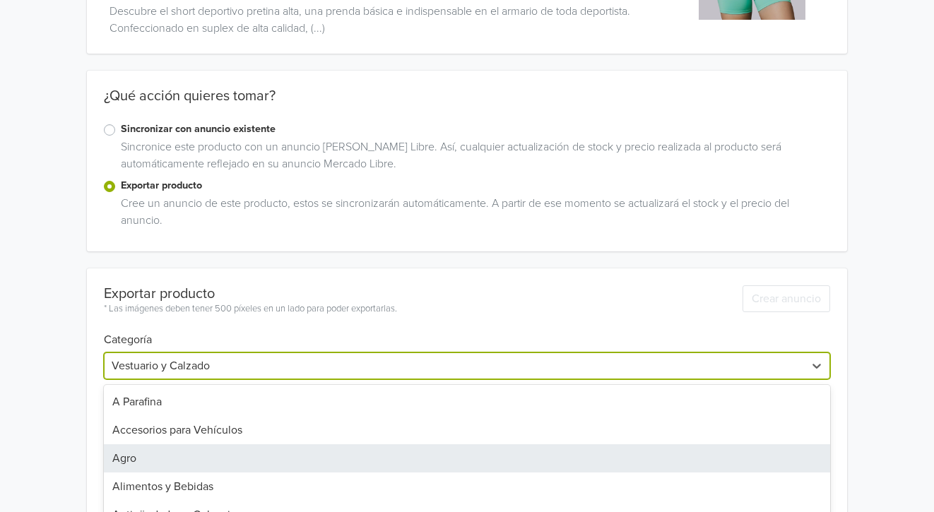
scroll to position [222, 0]
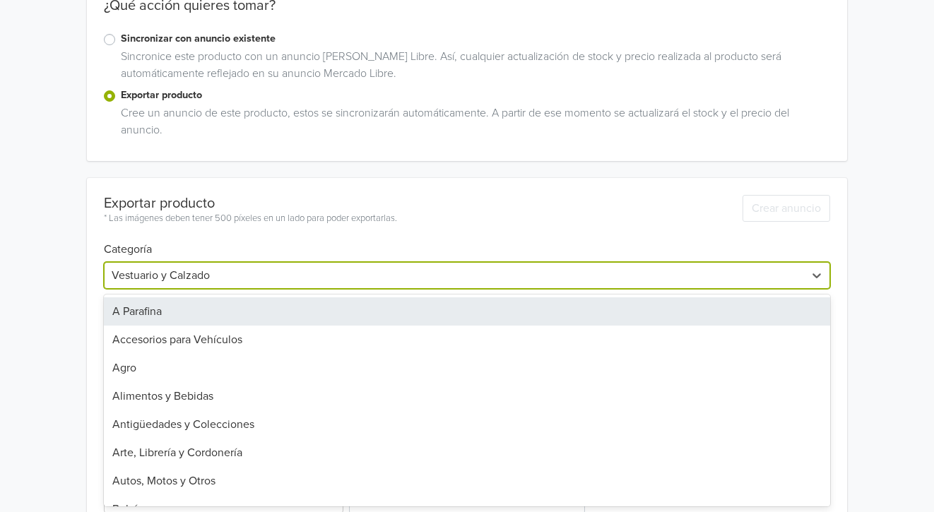
click at [112, 263] on div "Vestuario y Calzado" at bounding box center [455, 275] width 700 height 25
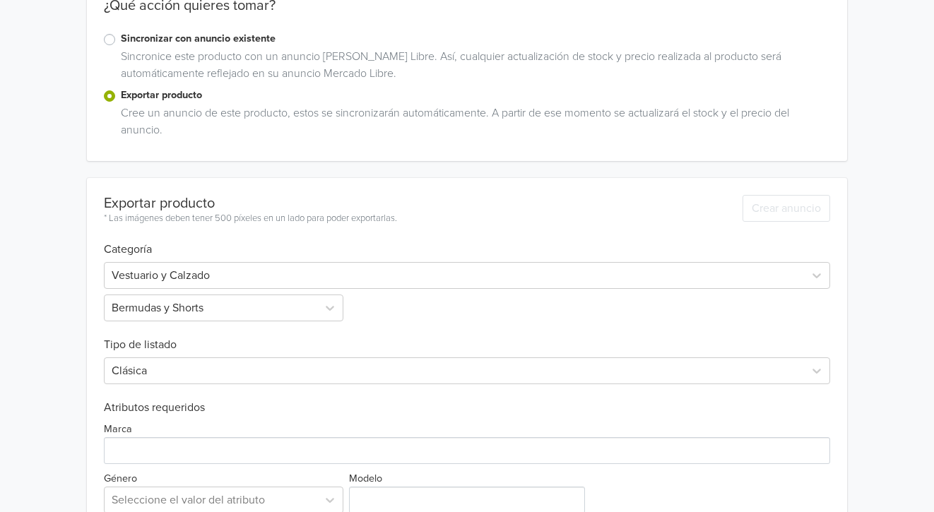
click at [57, 257] on div "Short Unicolor GTIN: No establecido Descripción Descubre el short deportivo pre…" at bounding box center [467, 316] width 913 height 1076
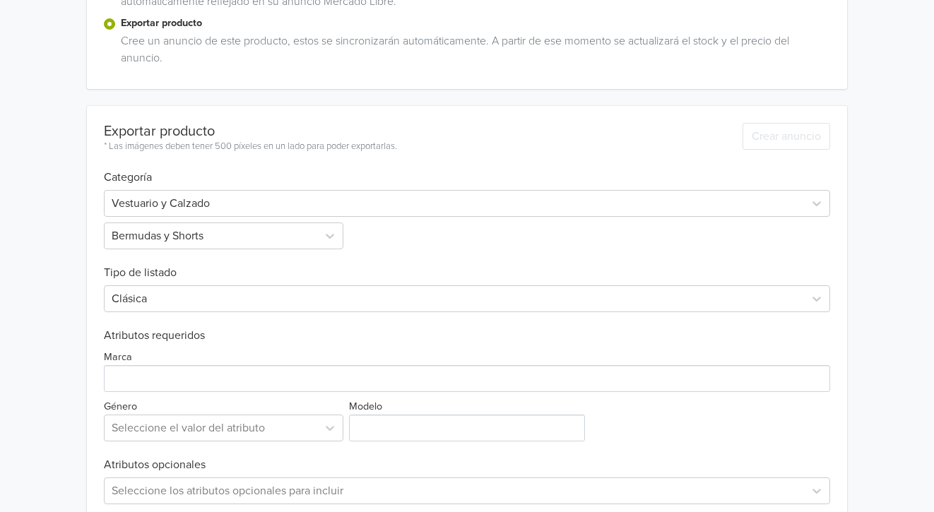
scroll to position [434, 0]
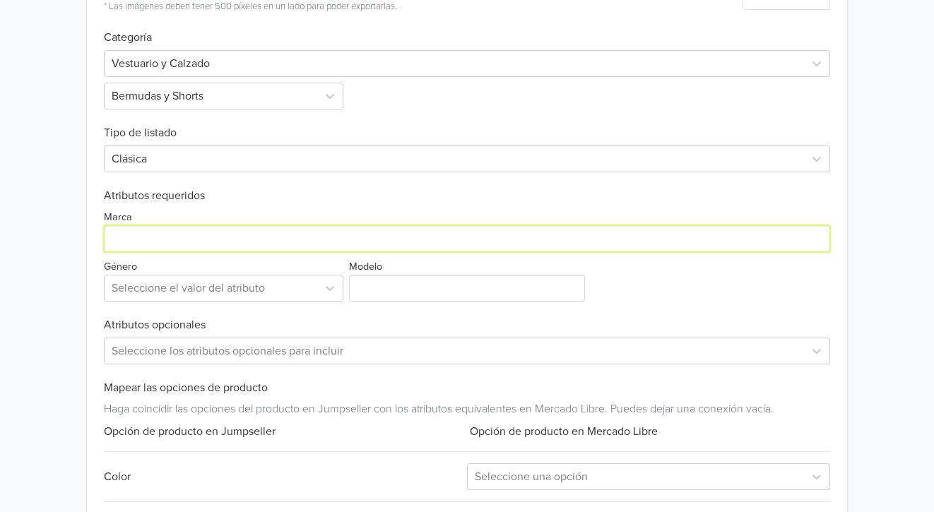
click at [194, 241] on input "Marca" at bounding box center [467, 238] width 727 height 27
type input "Genérica"
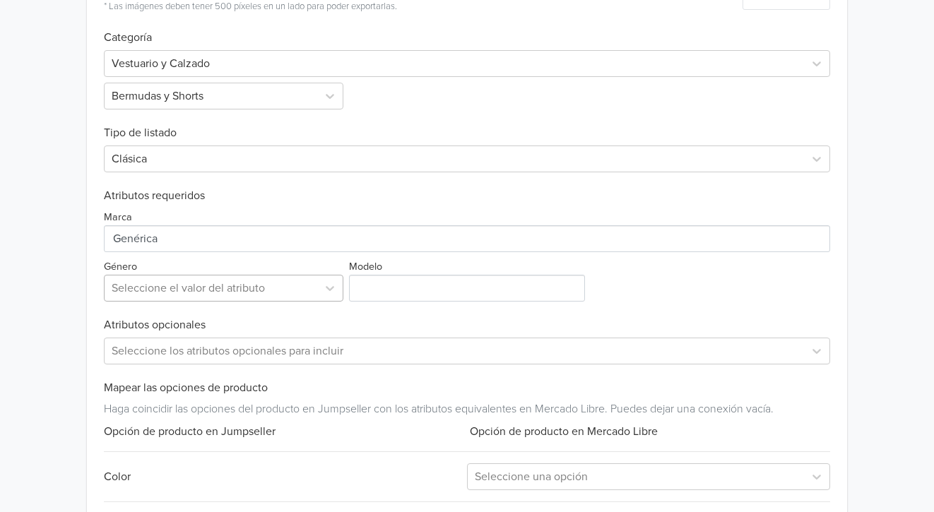
click at [193, 288] on div at bounding box center [211, 288] width 198 height 20
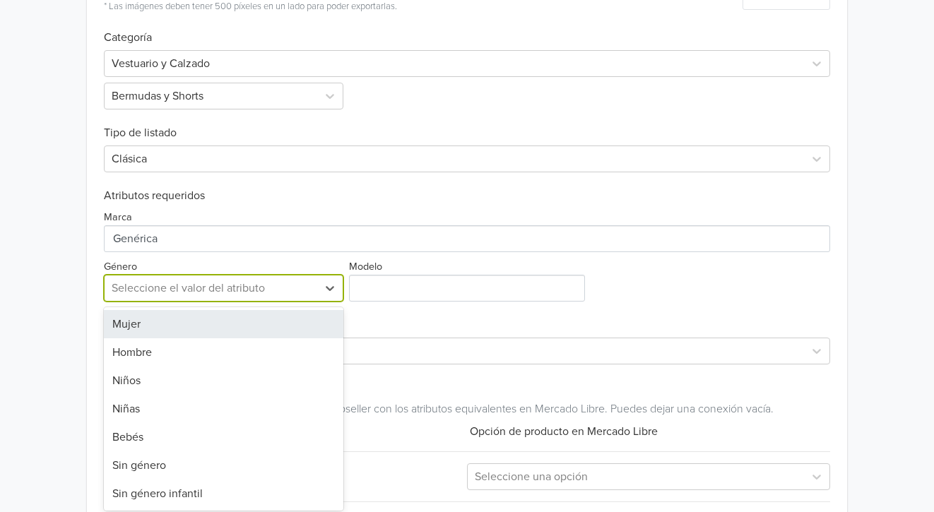
click at [193, 288] on div at bounding box center [211, 288] width 198 height 20
click at [188, 317] on div "Mujer" at bounding box center [223, 324] width 239 height 28
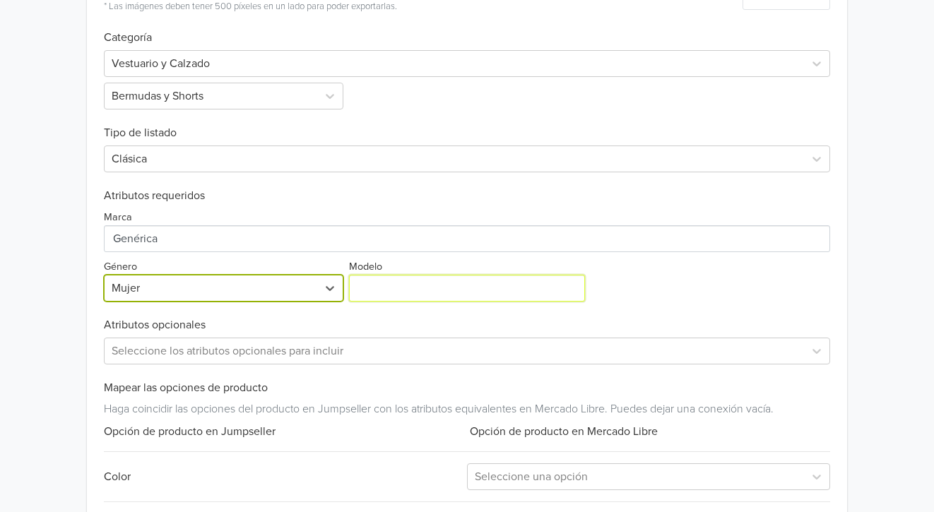
click at [402, 297] on input "Modelo" at bounding box center [467, 288] width 237 height 27
paste input "Short Unicolor"
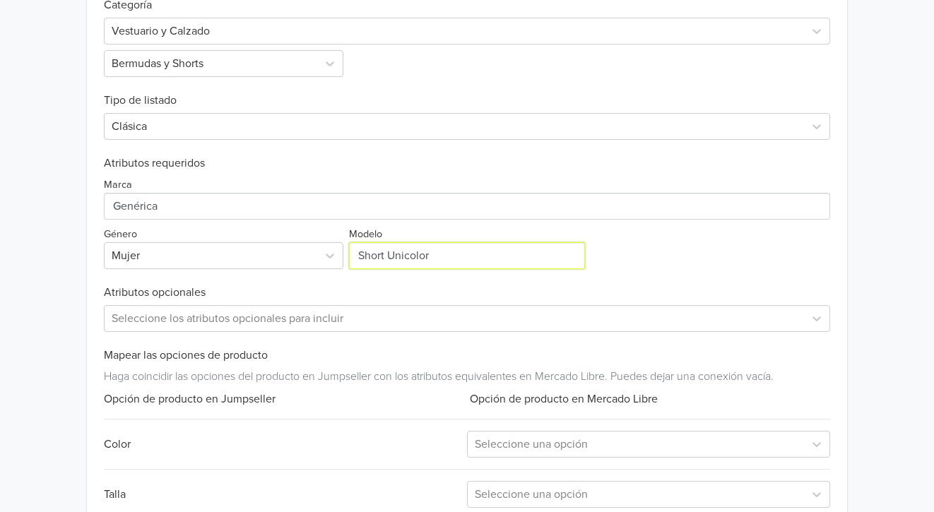
scroll to position [564, 0]
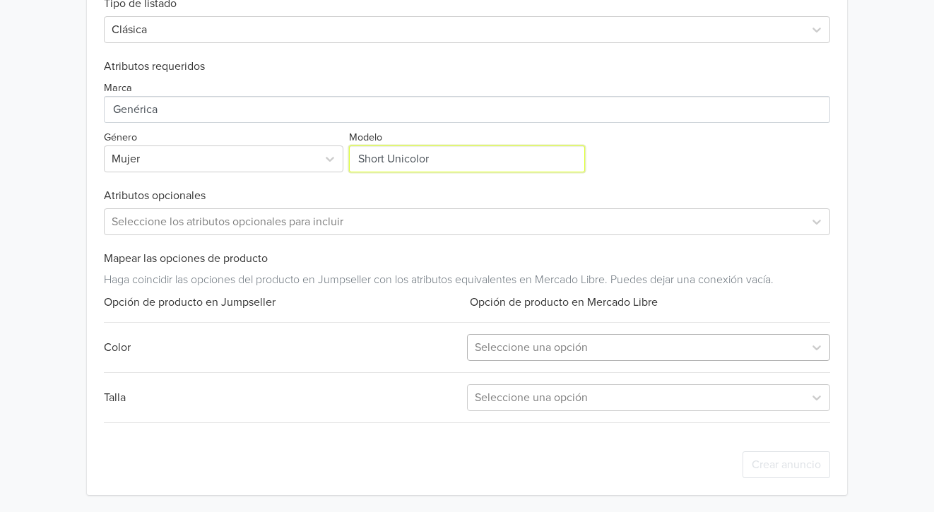
type input "Short Unicolor"
click at [482, 350] on div at bounding box center [636, 348] width 322 height 20
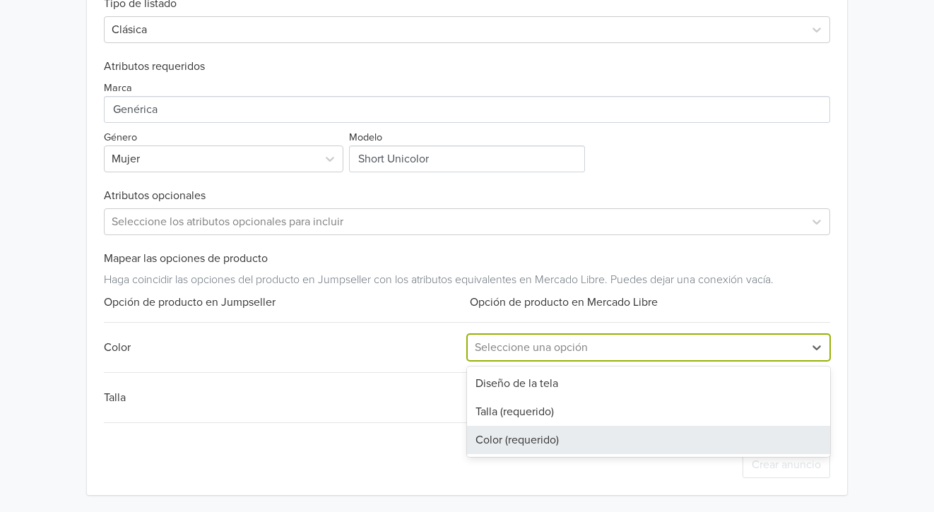
click at [498, 429] on div "Color (requerido)" at bounding box center [648, 440] width 363 height 28
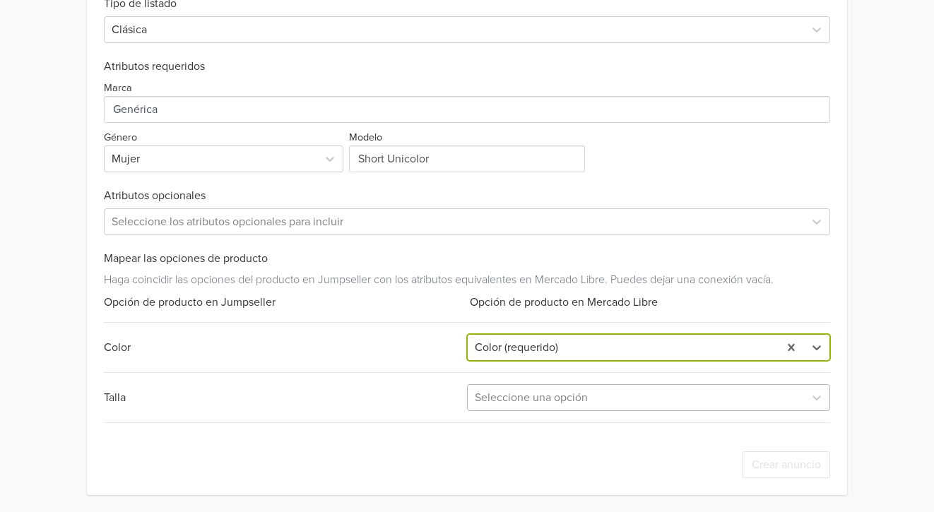
click at [505, 404] on div at bounding box center [636, 398] width 322 height 20
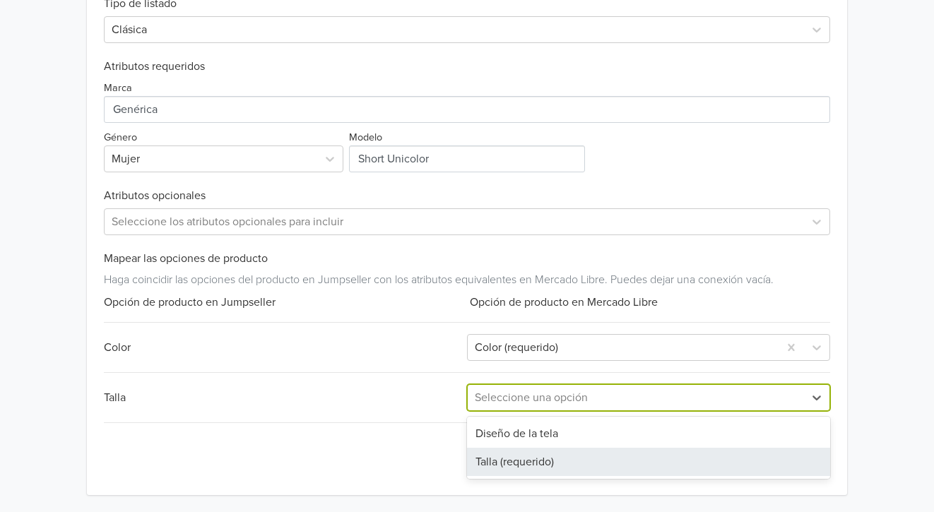
click at [499, 470] on div "Talla (requerido)" at bounding box center [648, 462] width 363 height 28
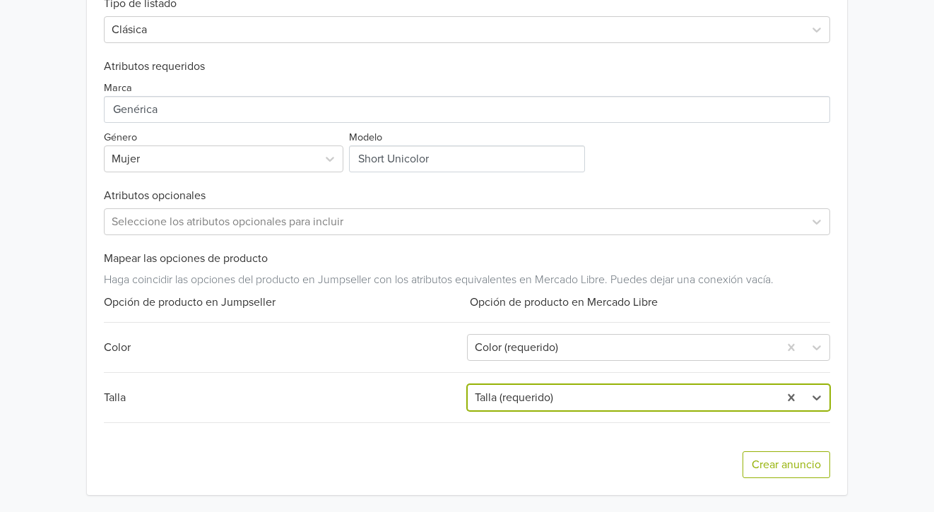
scroll to position [0, 0]
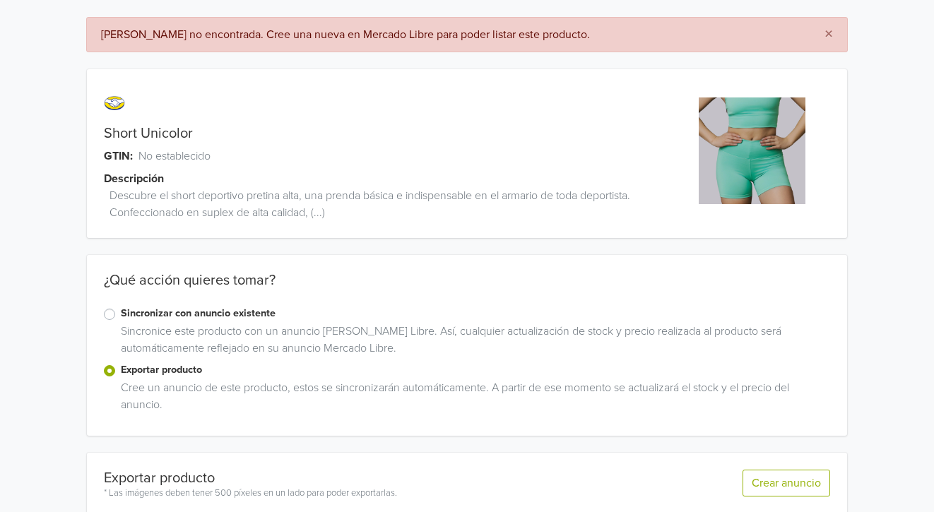
click at [766, 454] on div "Crear anuncio" at bounding box center [786, 477] width 88 height 48
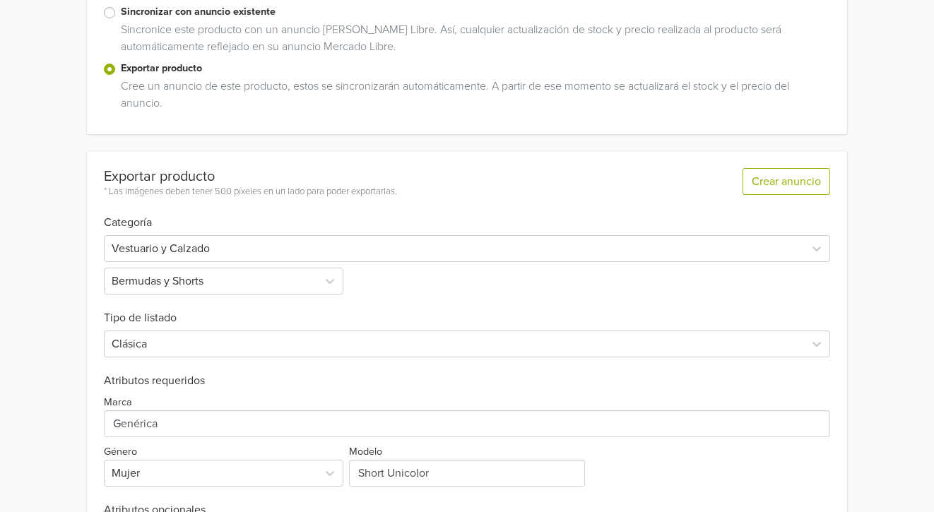
scroll to position [283, 0]
click at [205, 296] on div "Exportar producto * Las imágenes deben tener 500 píxeles en un lado para poder …" at bounding box center [467, 482] width 727 height 658
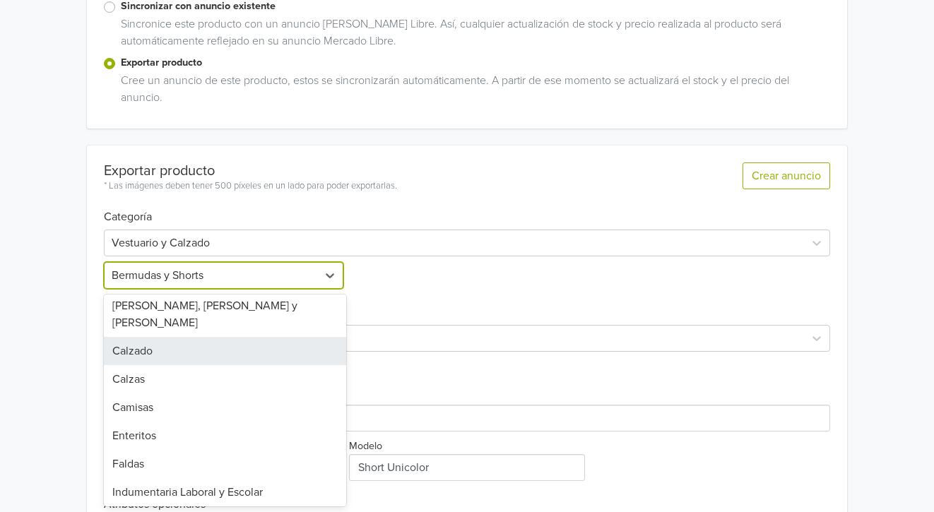
scroll to position [141, 0]
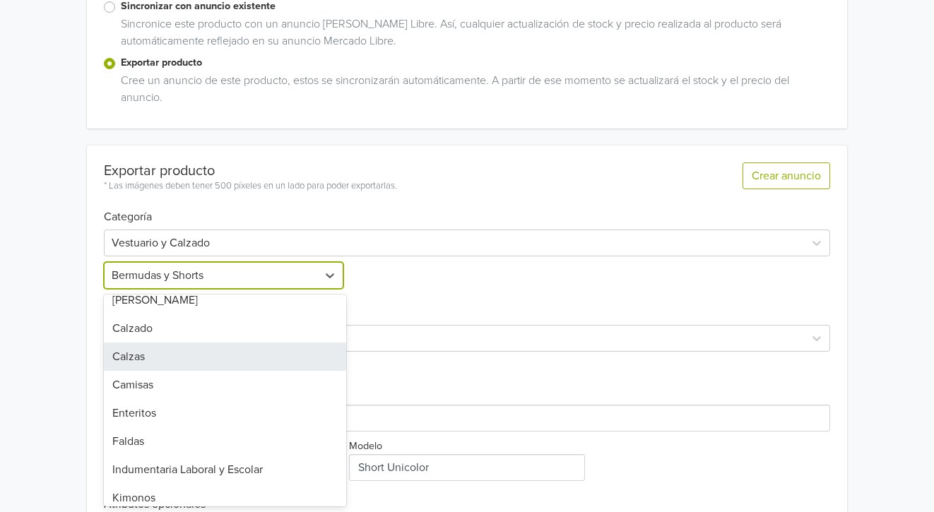
click at [183, 343] on div "Calzas" at bounding box center [225, 357] width 242 height 28
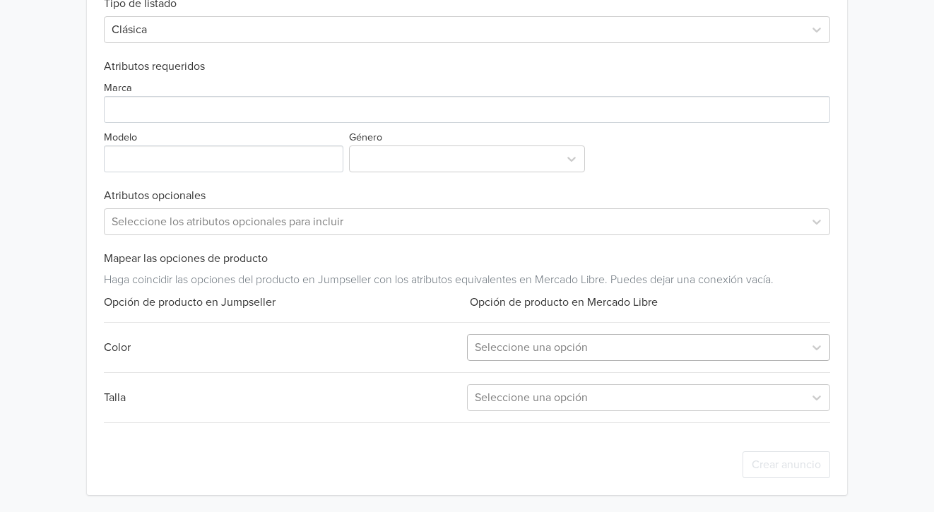
scroll to position [616, 0]
click at [491, 343] on div at bounding box center [636, 348] width 322 height 20
click at [185, 94] on div "Marca" at bounding box center [467, 101] width 727 height 44
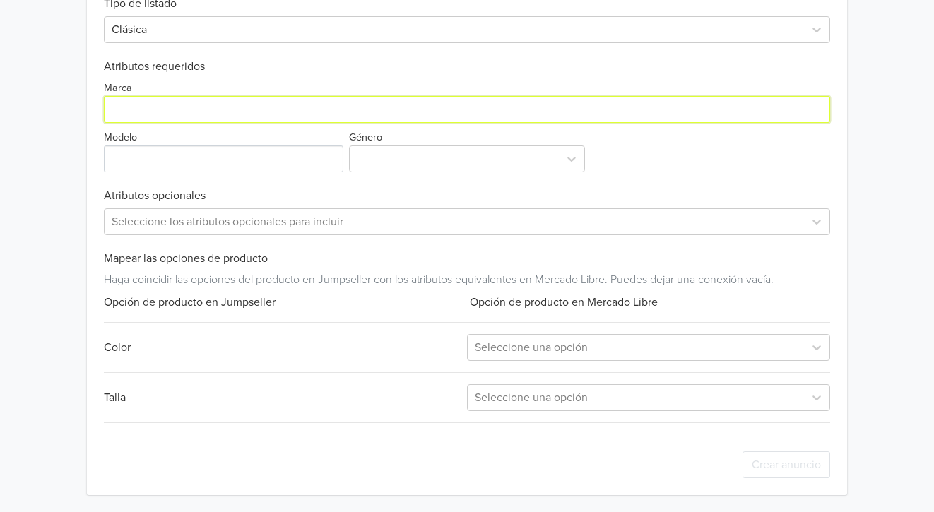
click at [184, 105] on input "Marca" at bounding box center [467, 109] width 727 height 27
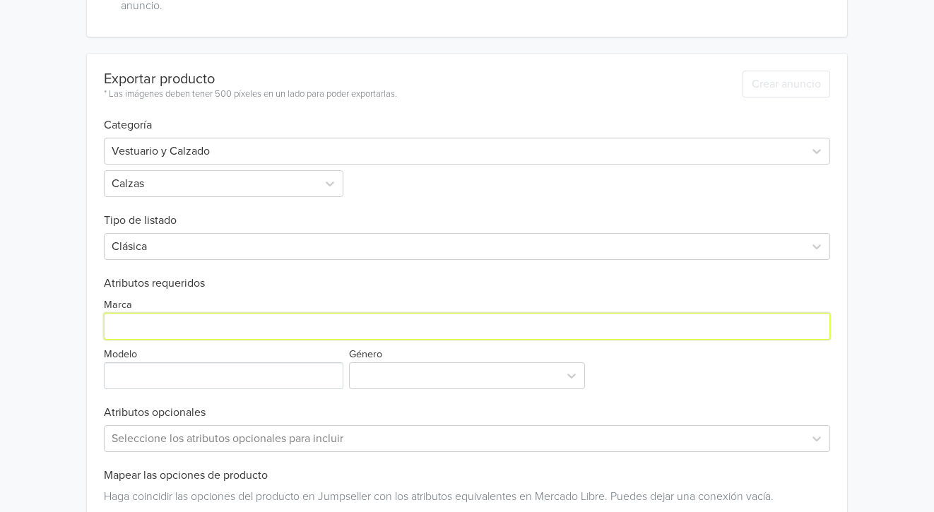
scroll to position [424, 0]
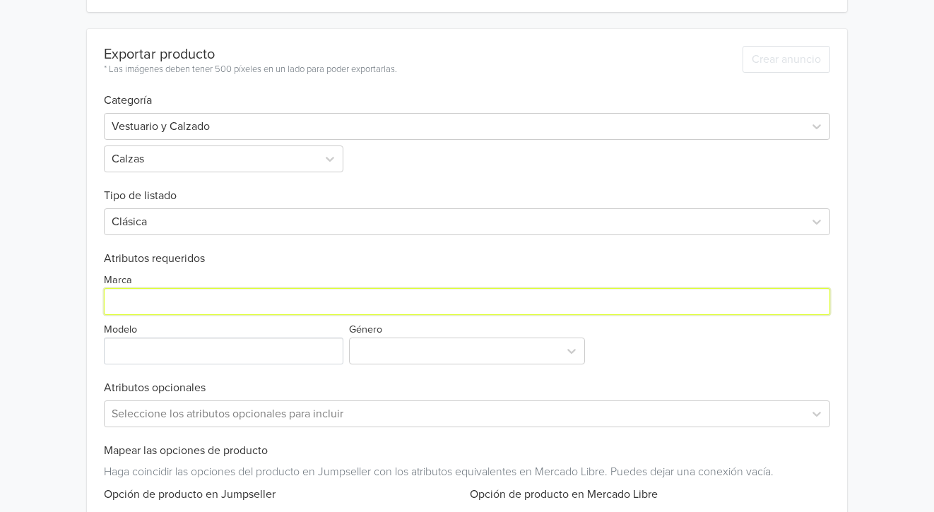
click at [167, 290] on input "Marca" at bounding box center [467, 301] width 727 height 27
type input "Genérica"
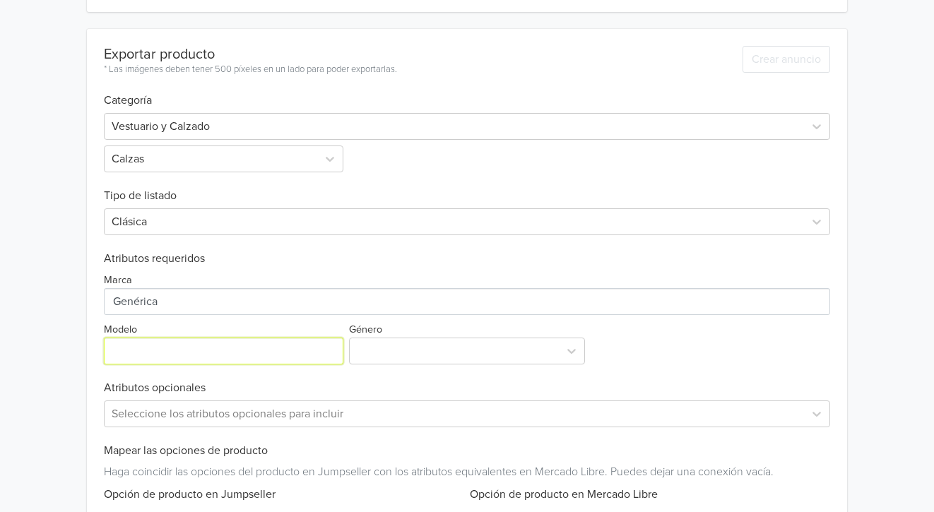
click at [176, 340] on input "Modelo" at bounding box center [223, 351] width 239 height 27
click at [237, 360] on input "Modelo" at bounding box center [223, 351] width 239 height 27
paste input "Short Unicolor"
type input "Short Unicolor"
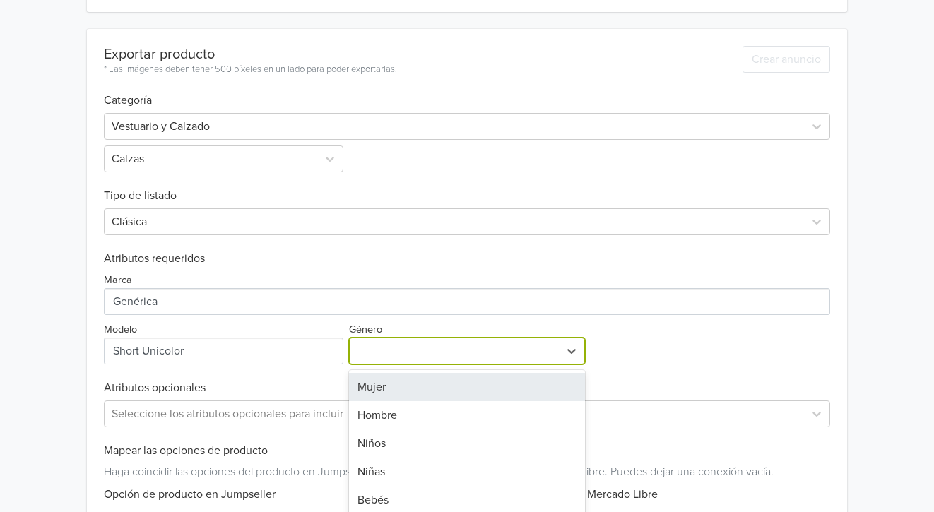
click at [415, 352] on div "7 results available. Use Up and Down to choose options, press Enter to select t…" at bounding box center [467, 351] width 237 height 27
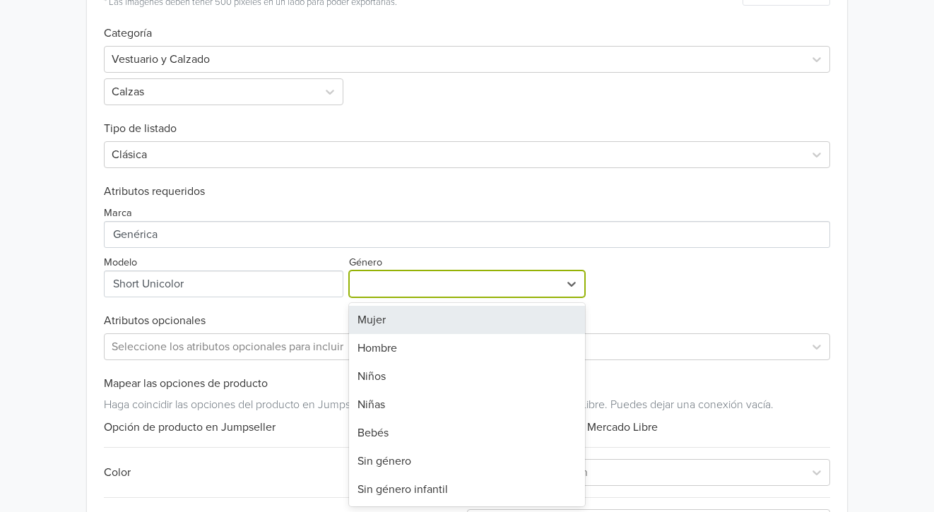
click at [393, 321] on div "Mujer" at bounding box center [467, 320] width 237 height 28
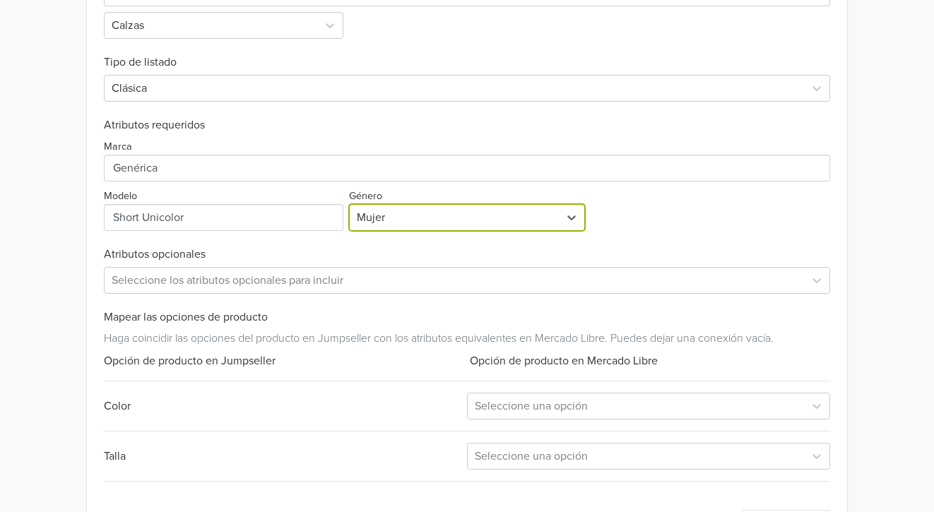
scroll to position [616, 0]
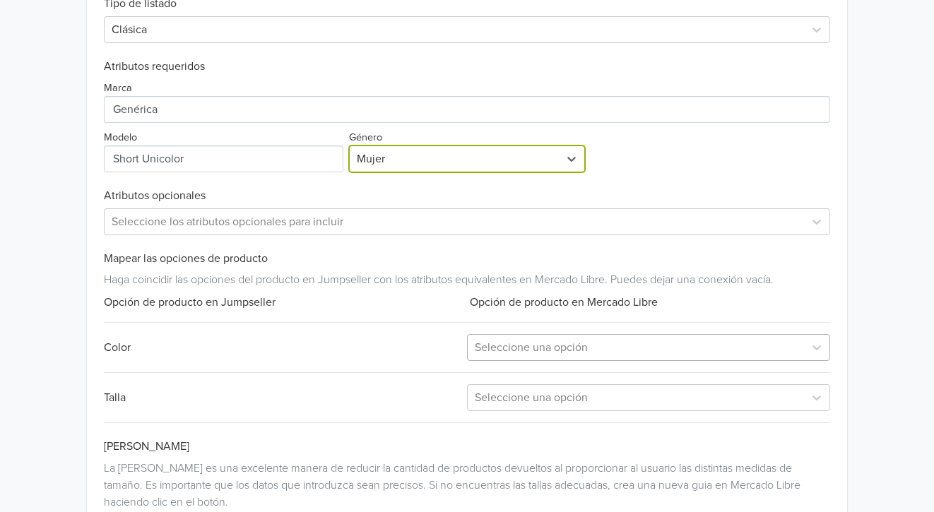
click at [617, 354] on div at bounding box center [636, 348] width 322 height 20
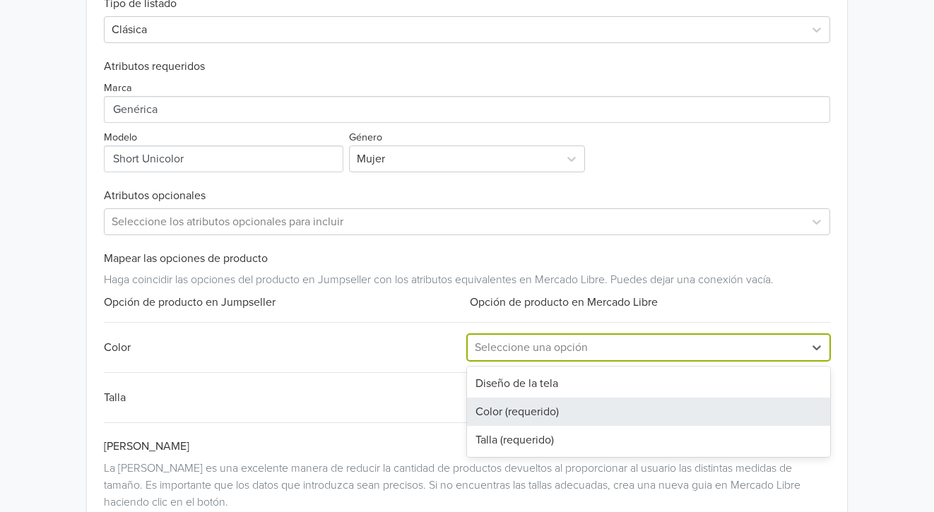
click at [512, 420] on div "Color (requerido)" at bounding box center [648, 412] width 363 height 28
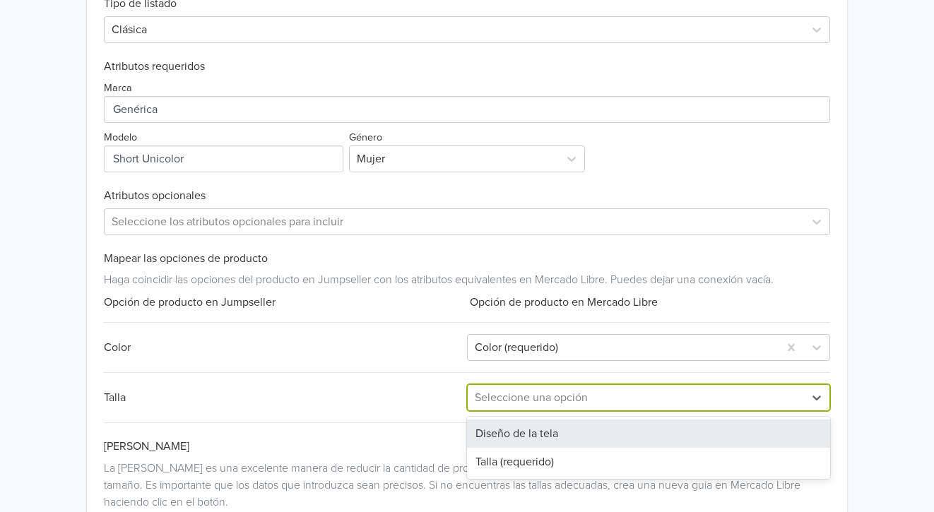
click at [510, 386] on div "Seleccione una opción" at bounding box center [636, 397] width 336 height 25
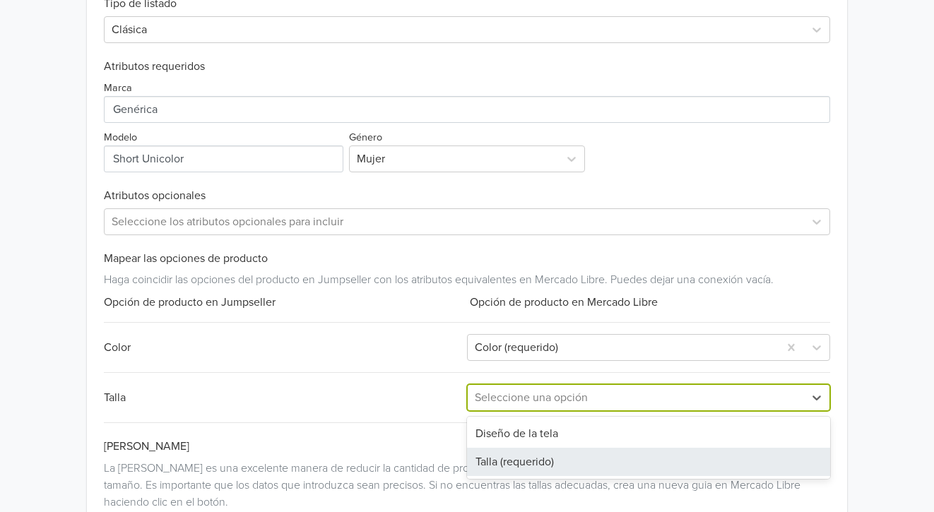
click at [488, 453] on div "Talla (requerido)" at bounding box center [648, 462] width 363 height 28
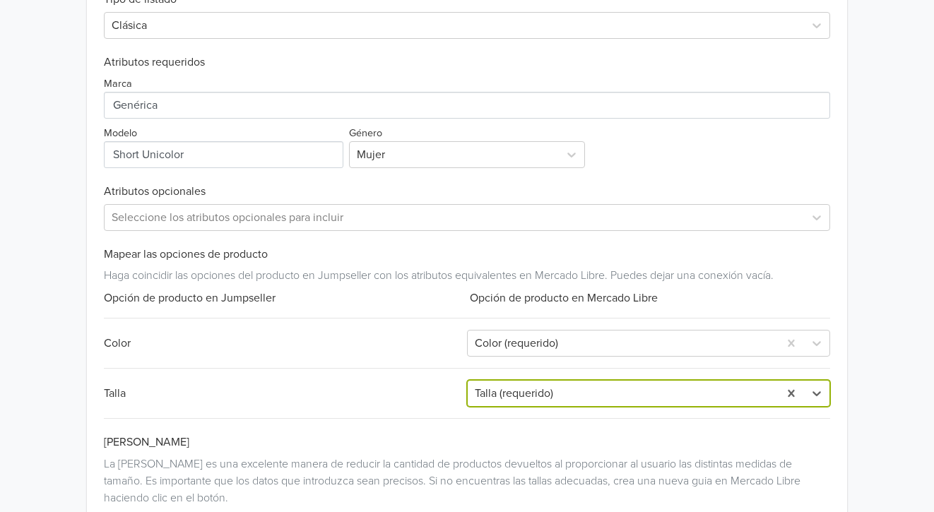
scroll to position [725, 0]
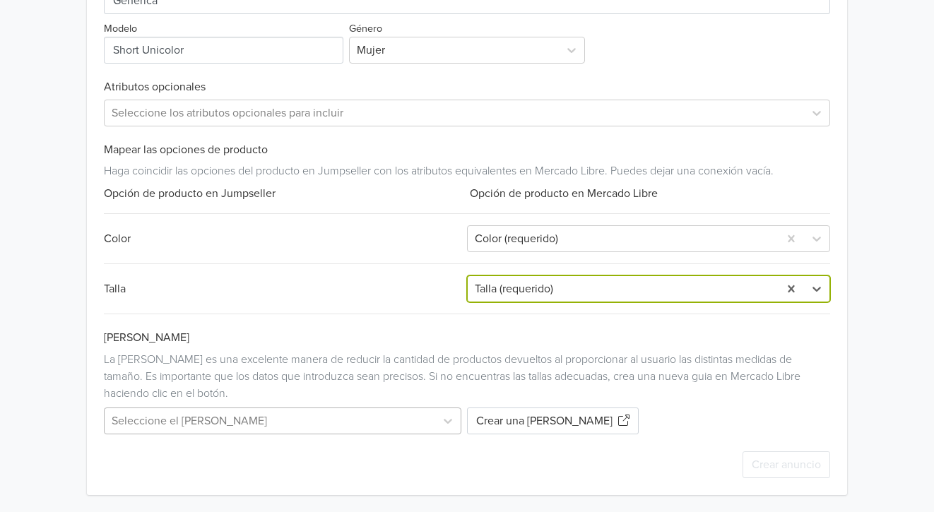
click at [329, 422] on div "Seleccione el guia de tallas" at bounding box center [285, 421] width 363 height 27
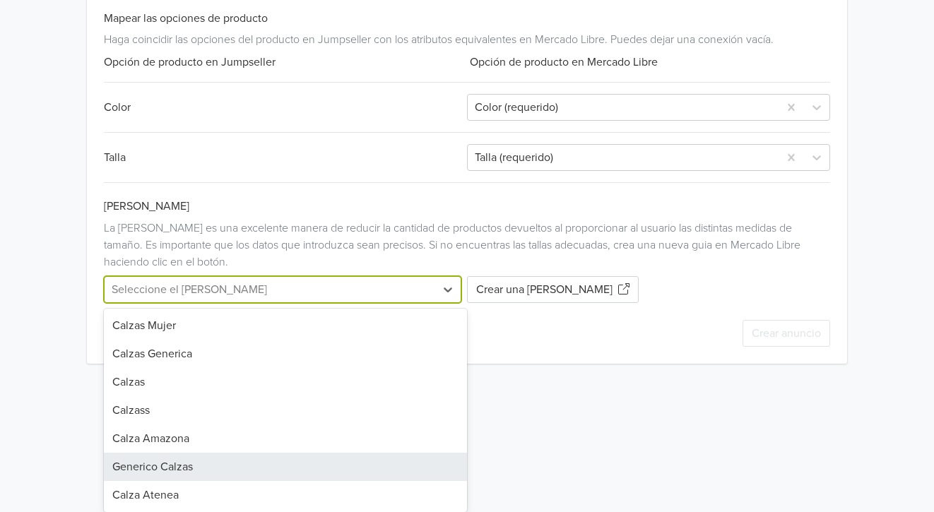
click at [194, 467] on div "Generico Calzas" at bounding box center [285, 467] width 363 height 28
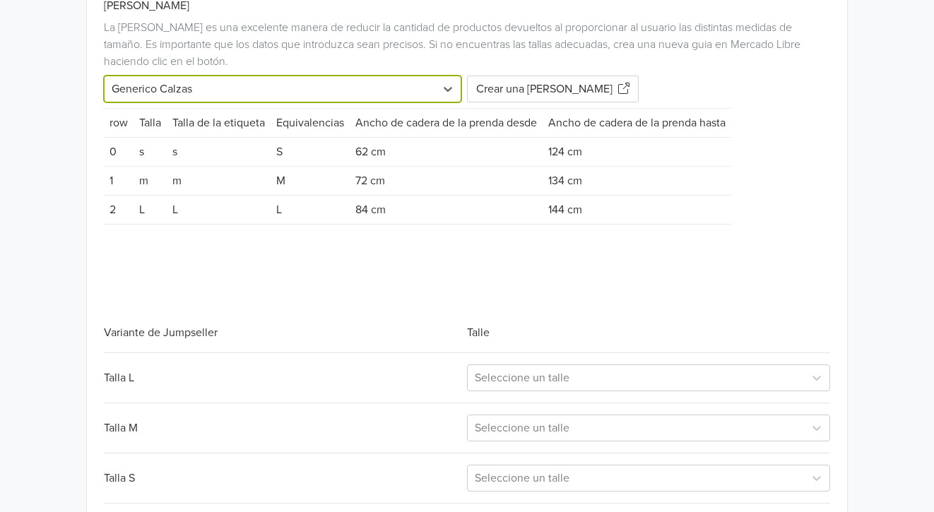
scroll to position [1137, 0]
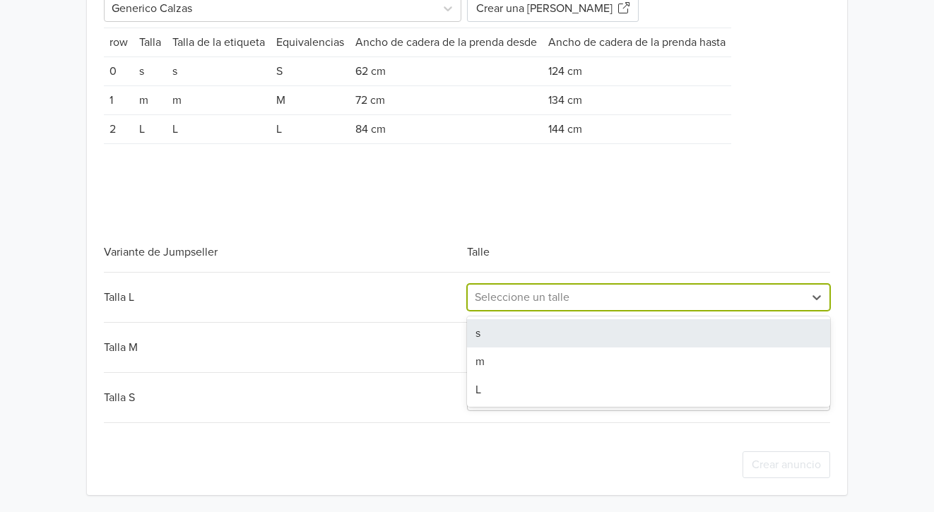
click at [611, 300] on div at bounding box center [636, 297] width 322 height 20
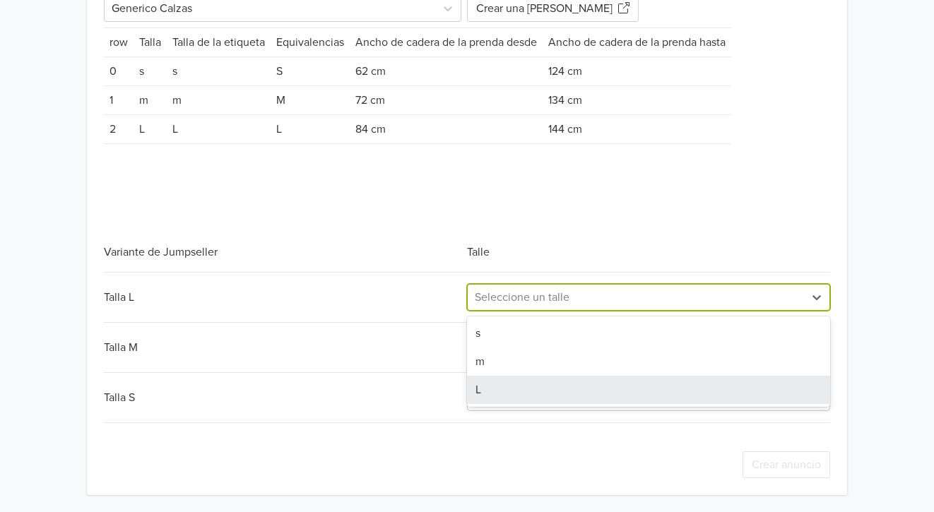
click at [520, 398] on div "L" at bounding box center [648, 390] width 363 height 28
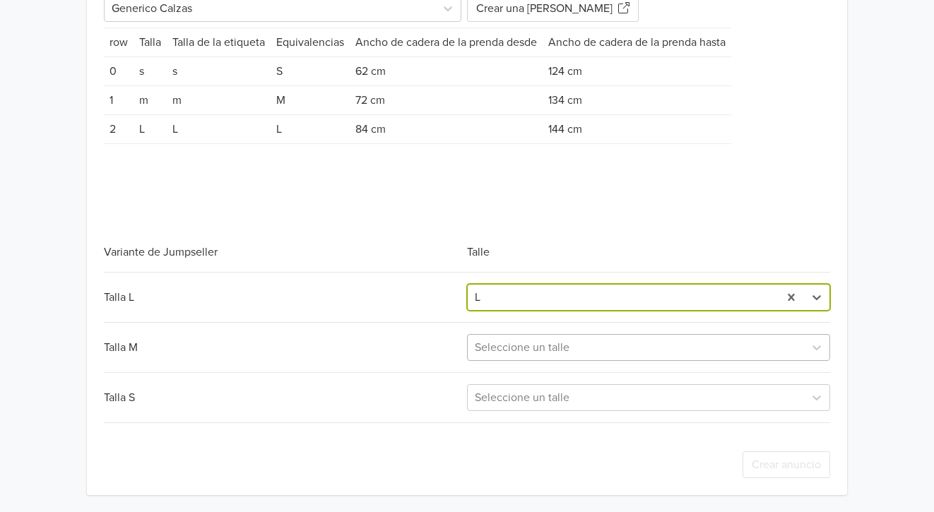
click at [509, 343] on div at bounding box center [636, 348] width 322 height 20
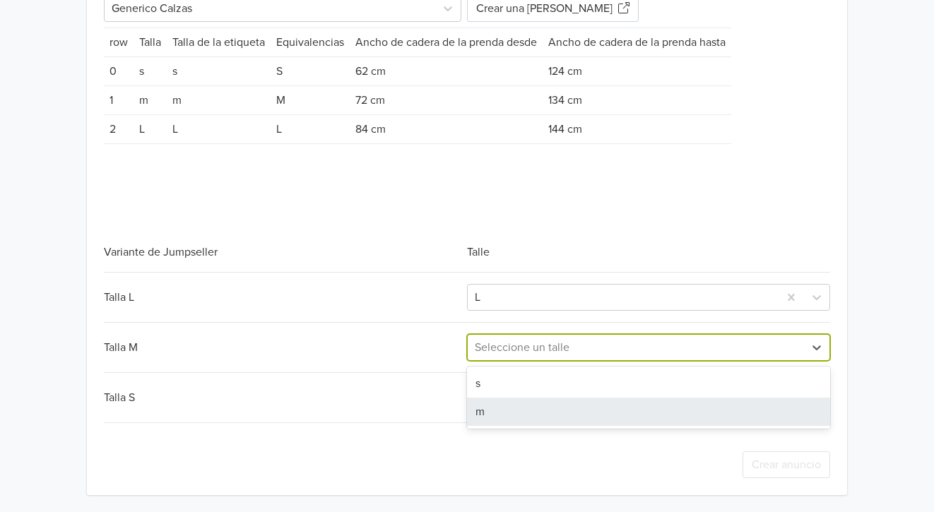
click at [486, 408] on div "m" at bounding box center [648, 412] width 363 height 28
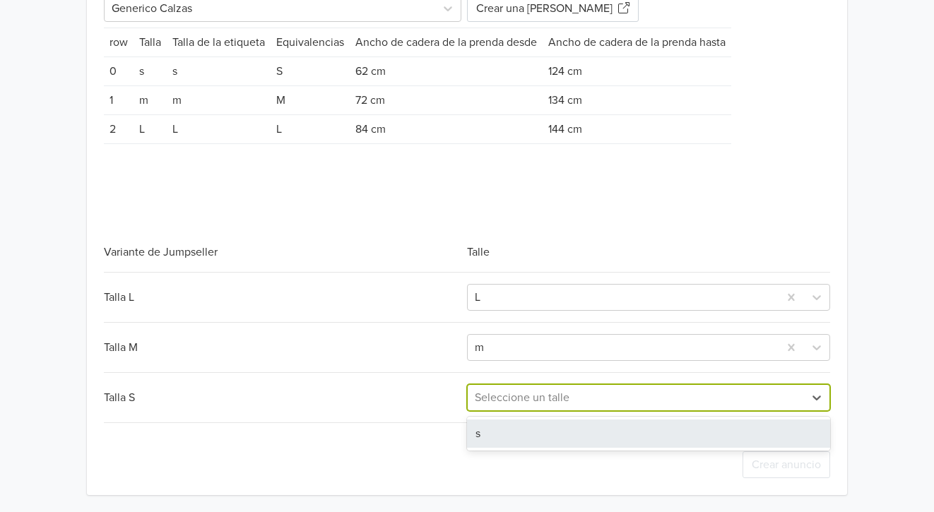
click at [496, 397] on div at bounding box center [636, 398] width 322 height 20
click at [482, 437] on div "s" at bounding box center [648, 434] width 363 height 28
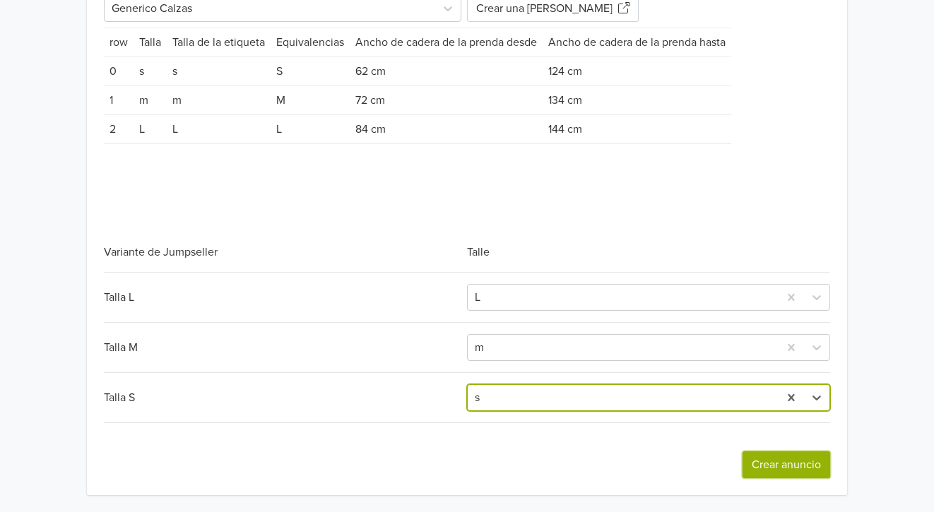
click at [765, 465] on button "Crear anuncio" at bounding box center [786, 464] width 88 height 27
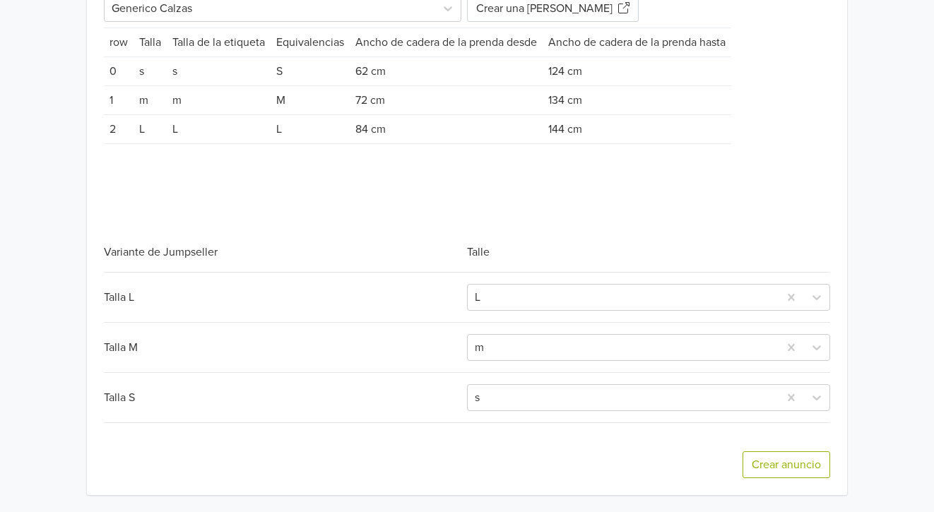
scroll to position [0, 0]
